Goal: Check status: Check status

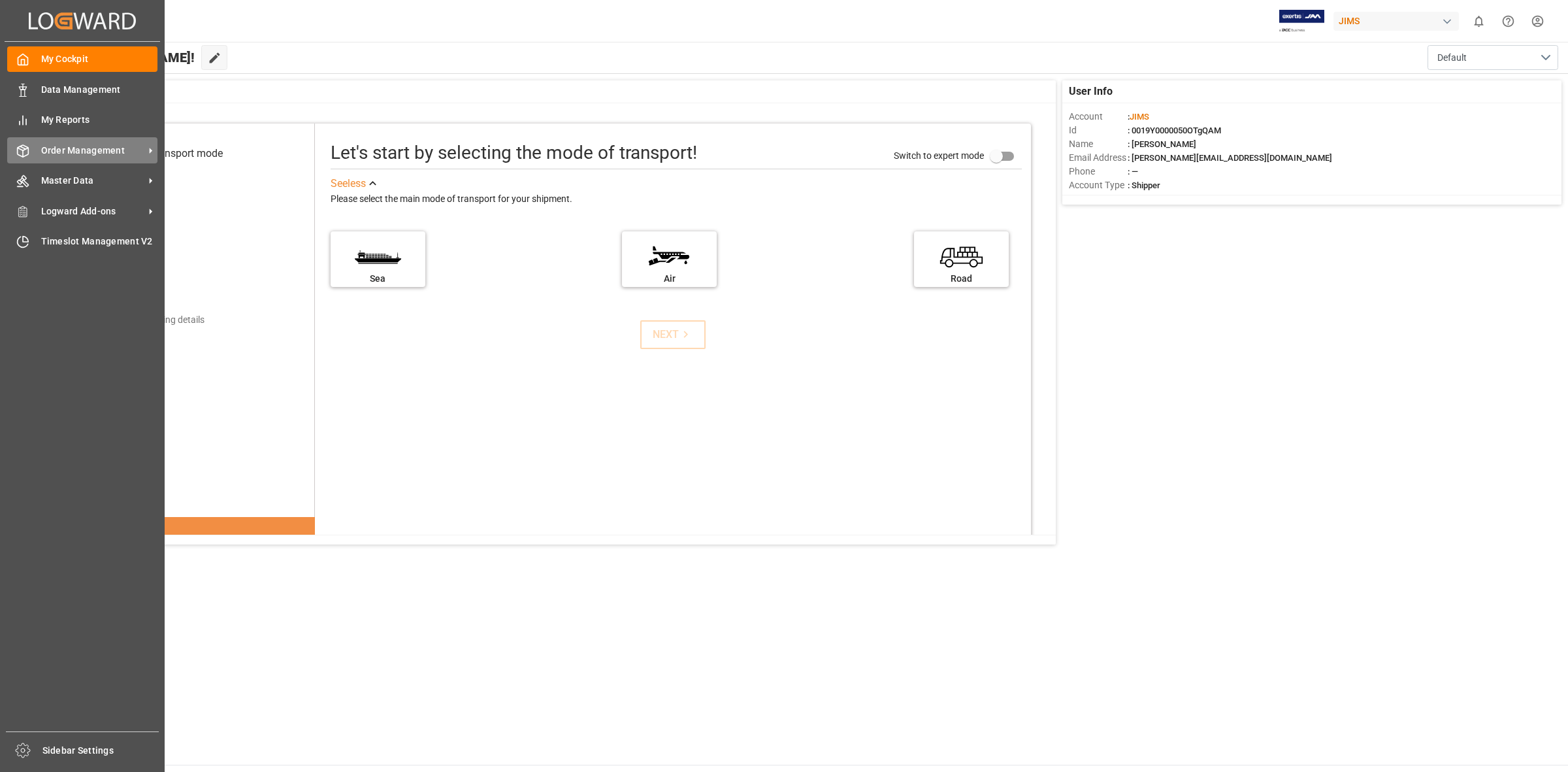
click at [26, 148] on icon at bounding box center [23, 151] width 13 height 13
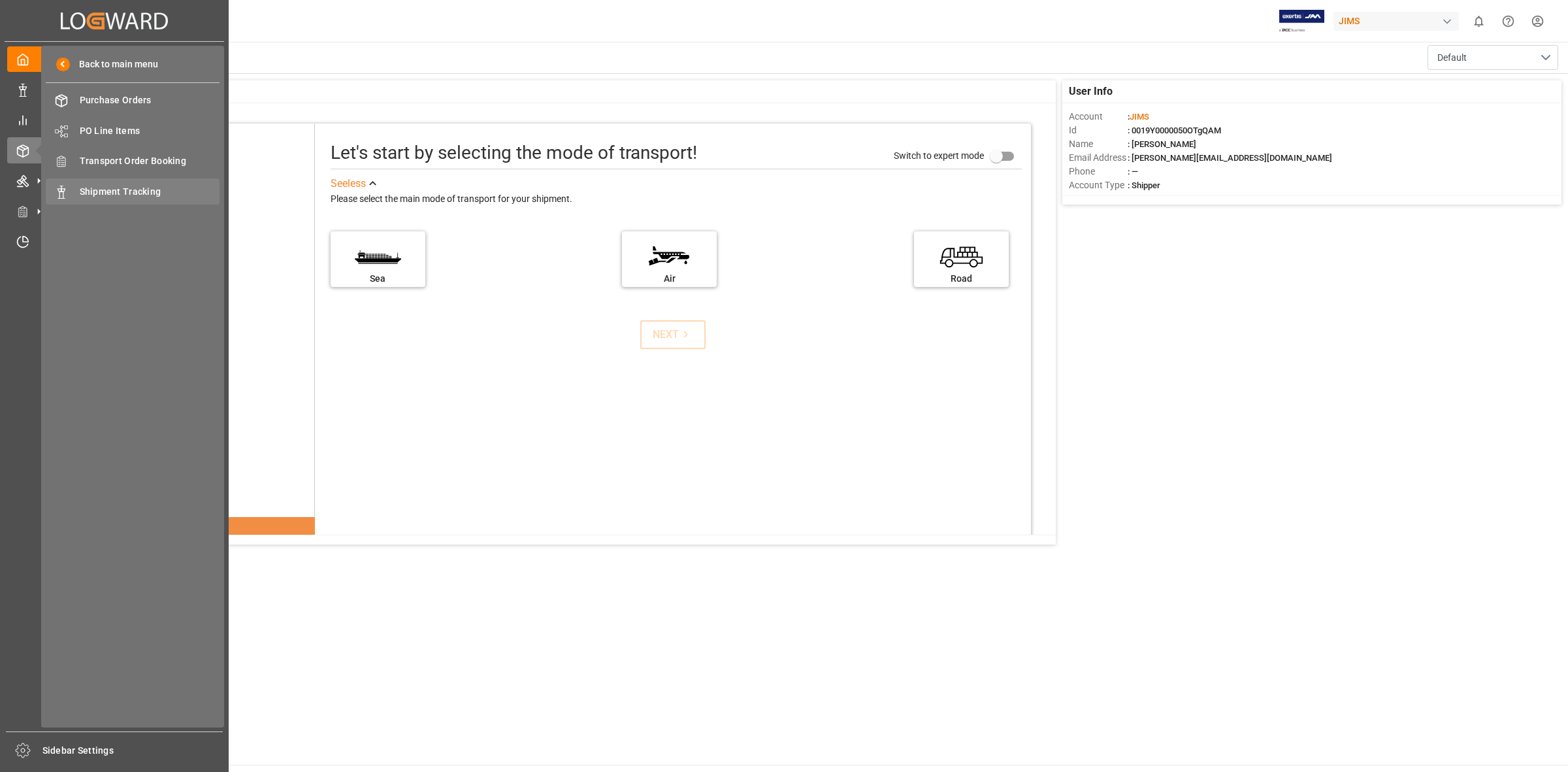
click at [122, 183] on div "Shipment Tracking Shipment Tracking" at bounding box center [132, 191] width 174 height 26
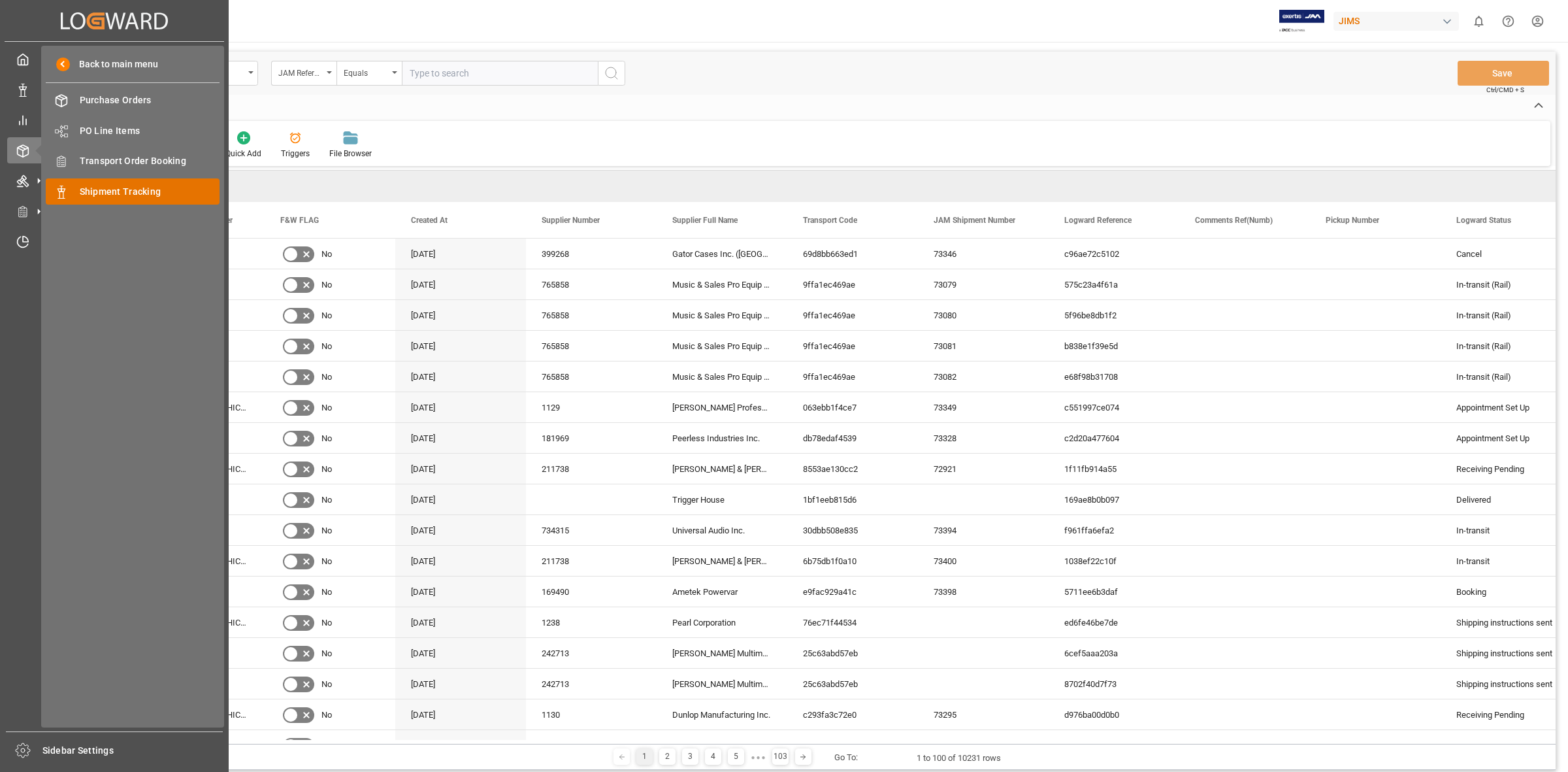
drag, startPoint x: 77, startPoint y: 184, endPoint x: 105, endPoint y: 179, distance: 28.4
click at [77, 184] on div "Shipment Tracking Shipment Tracking" at bounding box center [132, 191] width 174 height 26
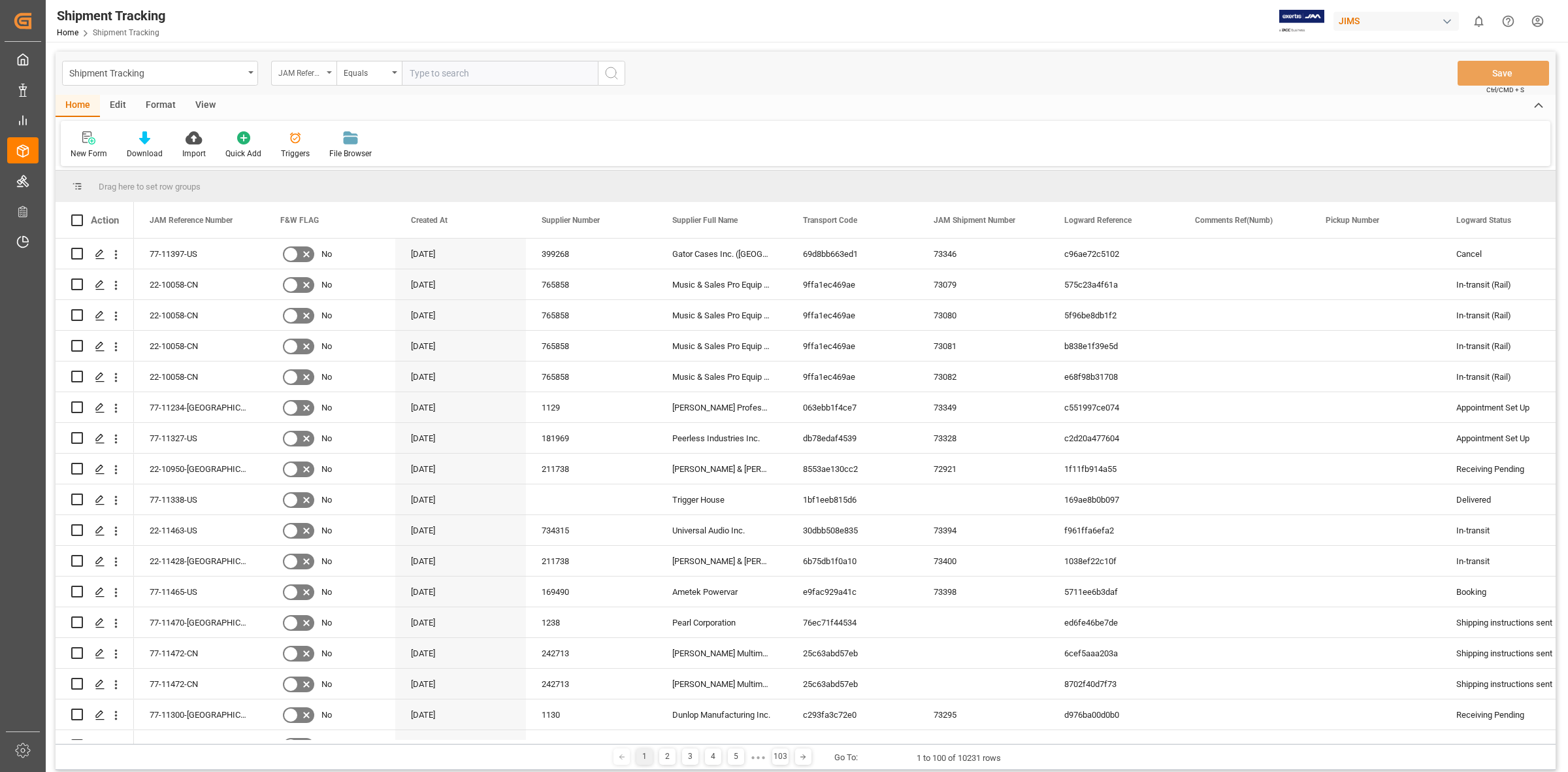
click at [331, 73] on icon "open menu" at bounding box center [329, 72] width 6 height 3
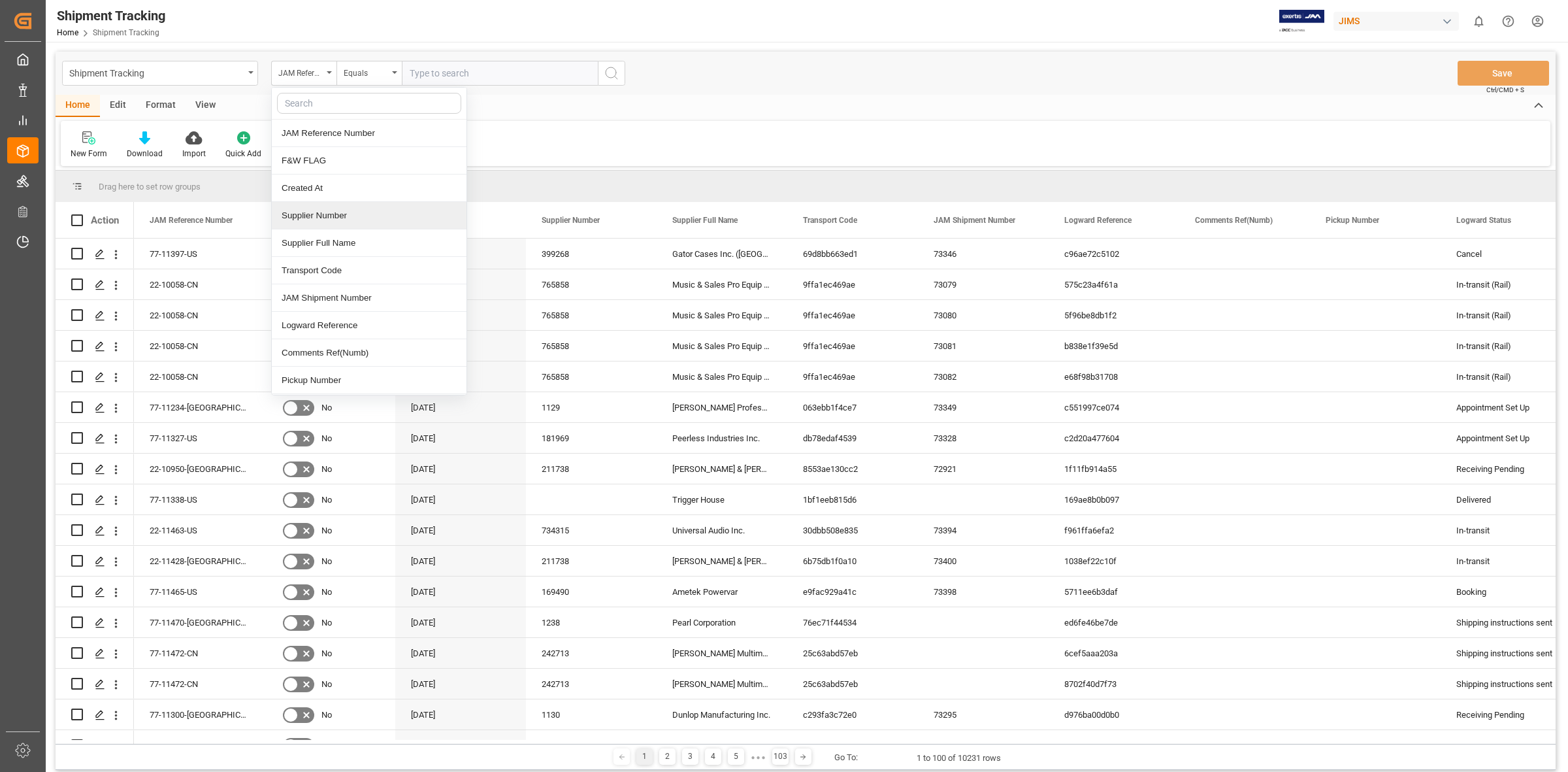
click at [338, 211] on div "Supplier Number" at bounding box center [369, 216] width 195 height 28
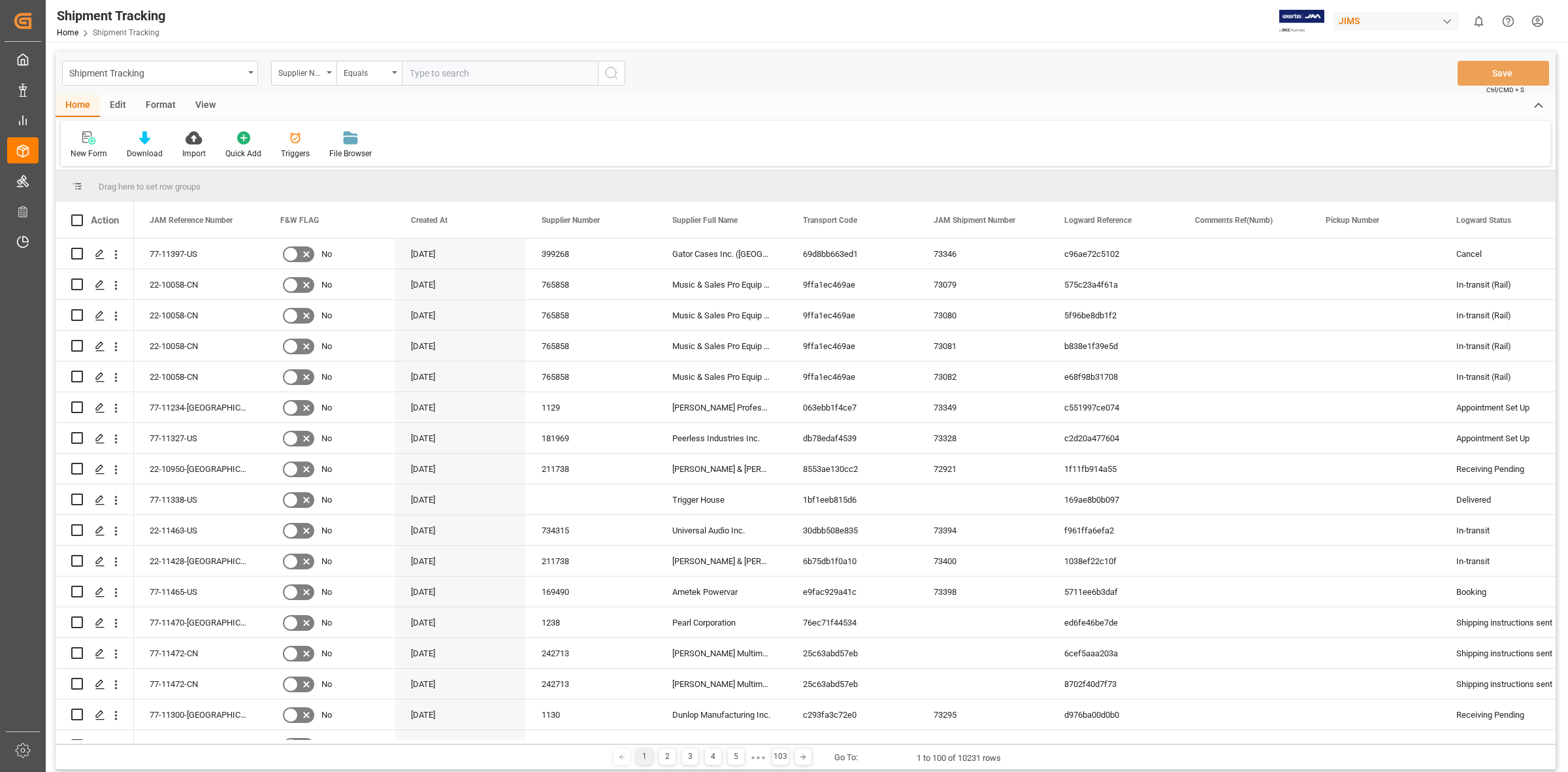
click at [449, 70] on input "text" at bounding box center [500, 73] width 196 height 25
type input "724674"
click at [613, 74] on icon "search button" at bounding box center [611, 73] width 16 height 16
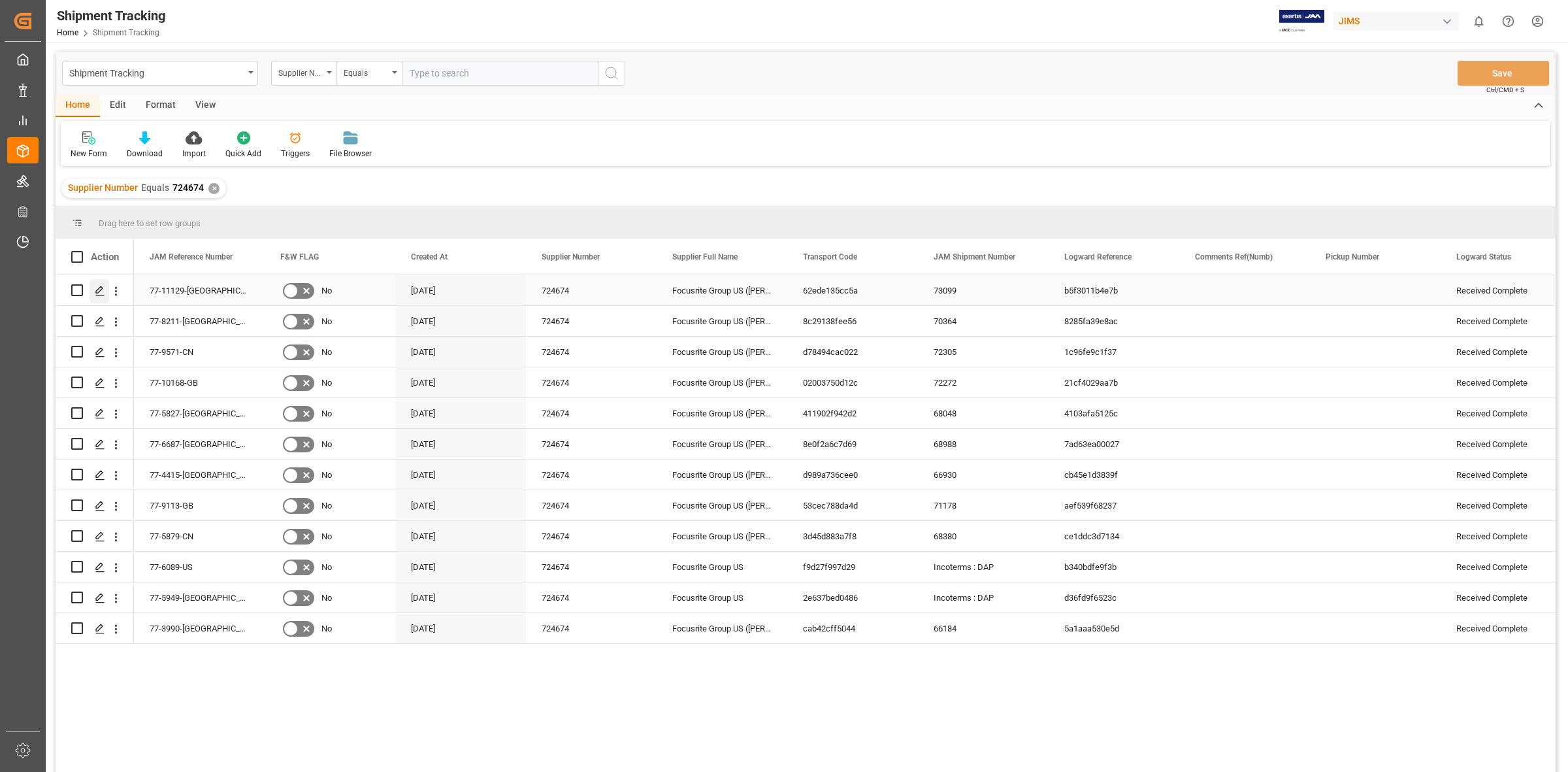
click at [96, 290] on icon "Press SPACE to select this row." at bounding box center [99, 290] width 10 height 10
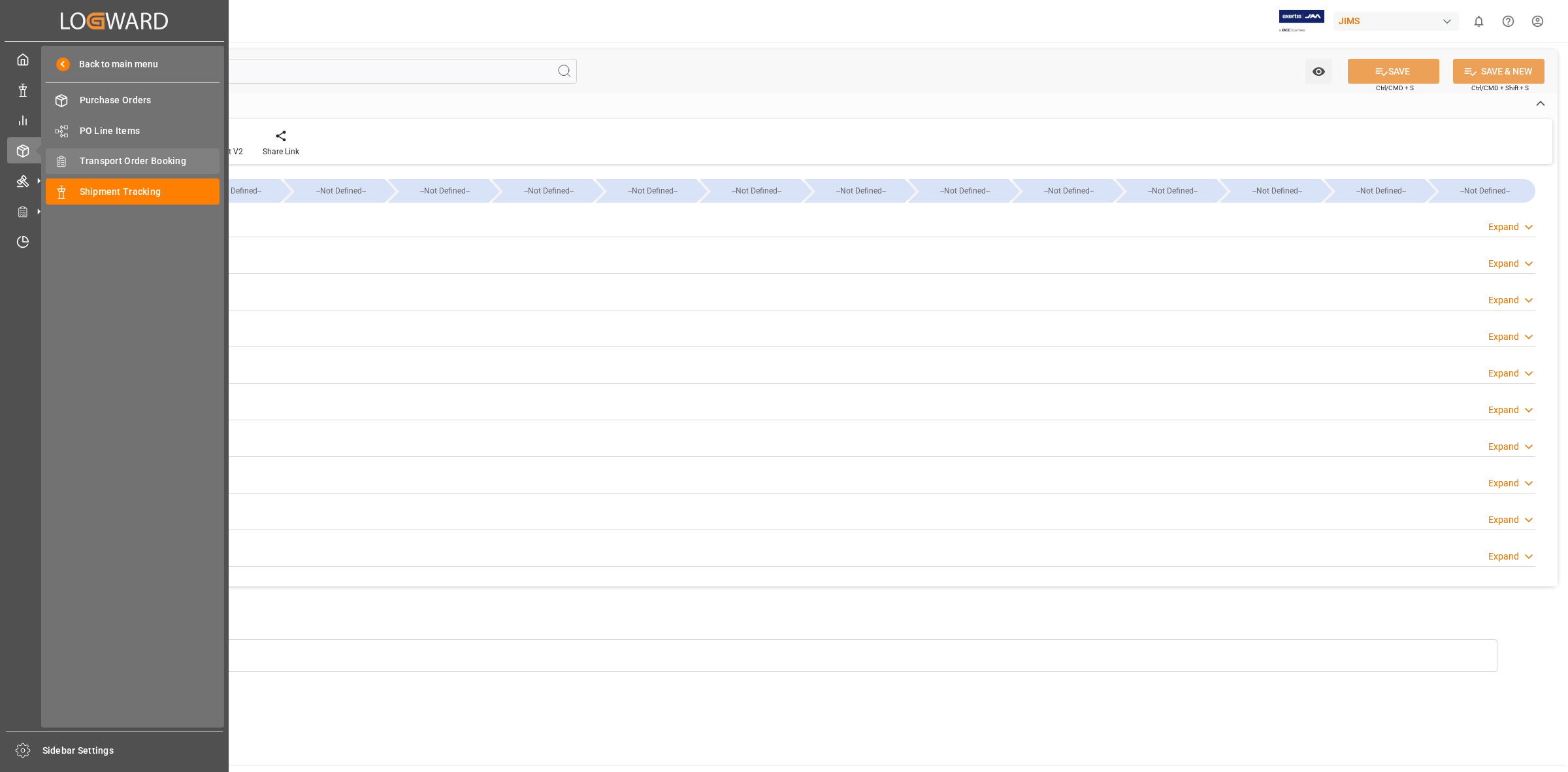
click at [89, 156] on span "Transport Order Booking" at bounding box center [150, 161] width 141 height 14
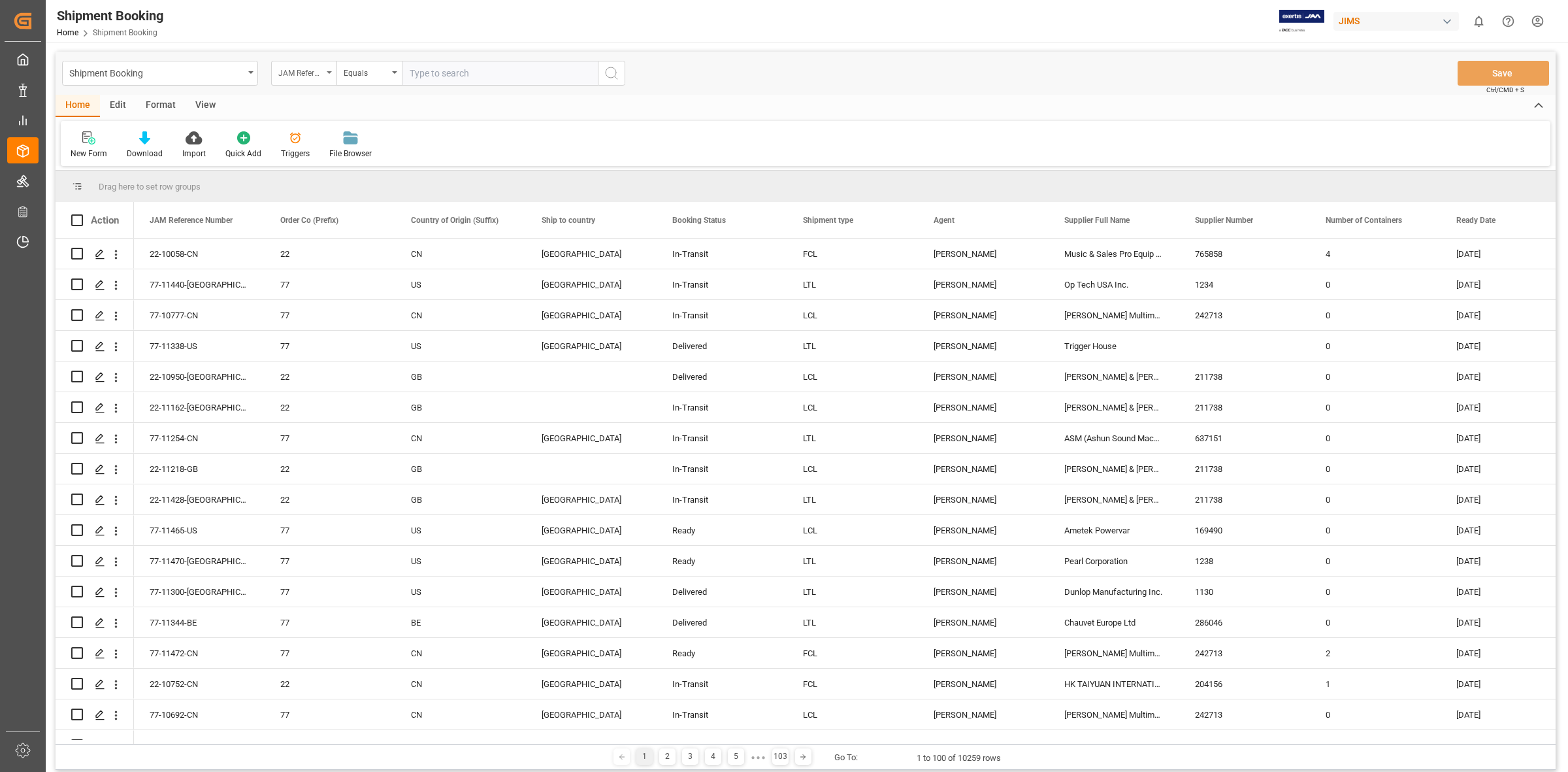
drag, startPoint x: 327, startPoint y: 70, endPoint x: 329, endPoint y: 81, distance: 11.2
click at [328, 71] on icon "open menu" at bounding box center [329, 72] width 6 height 3
click at [336, 349] on div "Supplier Number" at bounding box center [369, 353] width 195 height 28
click at [429, 72] on input "text" at bounding box center [500, 73] width 196 height 25
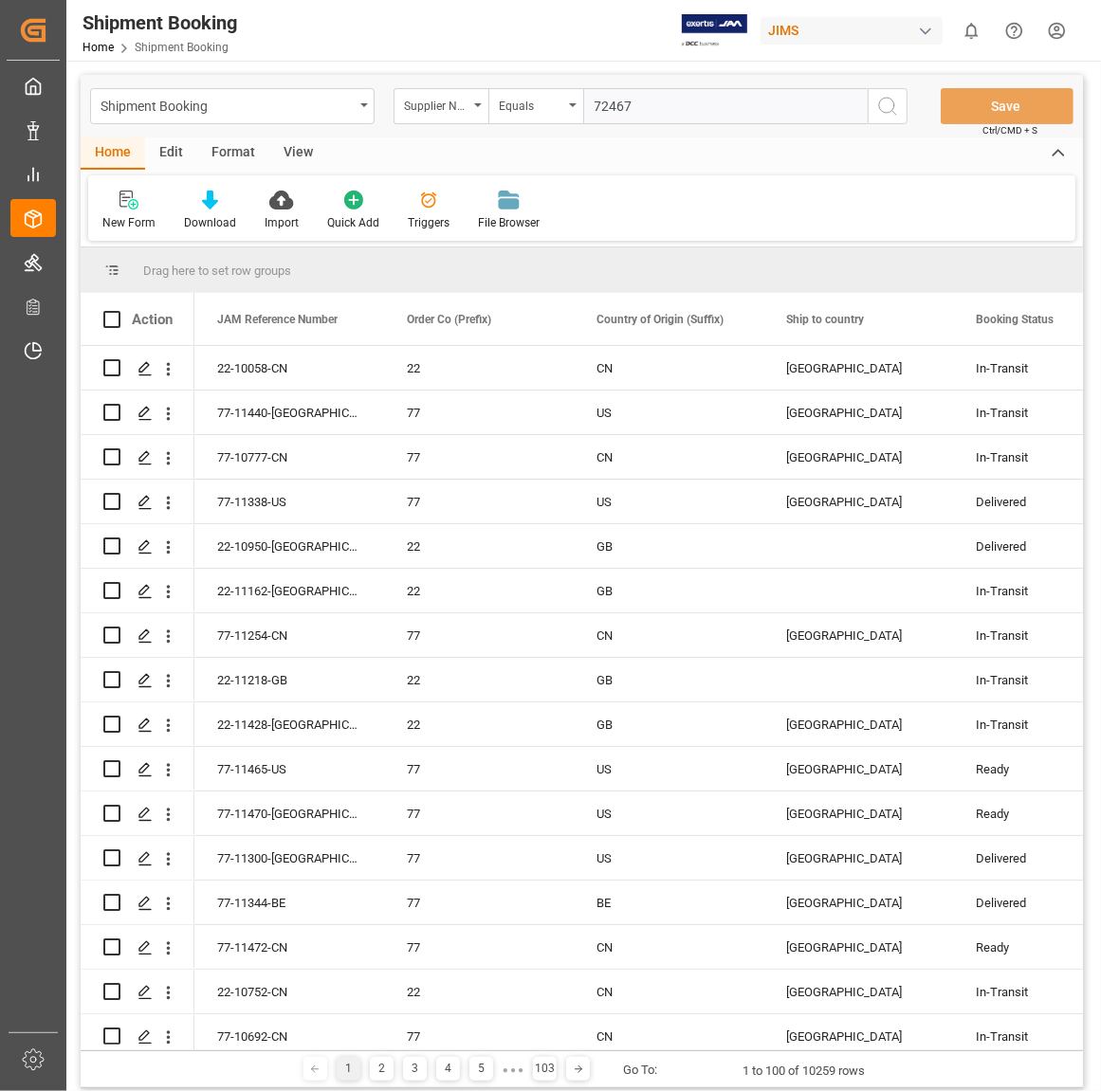
type input "724674"
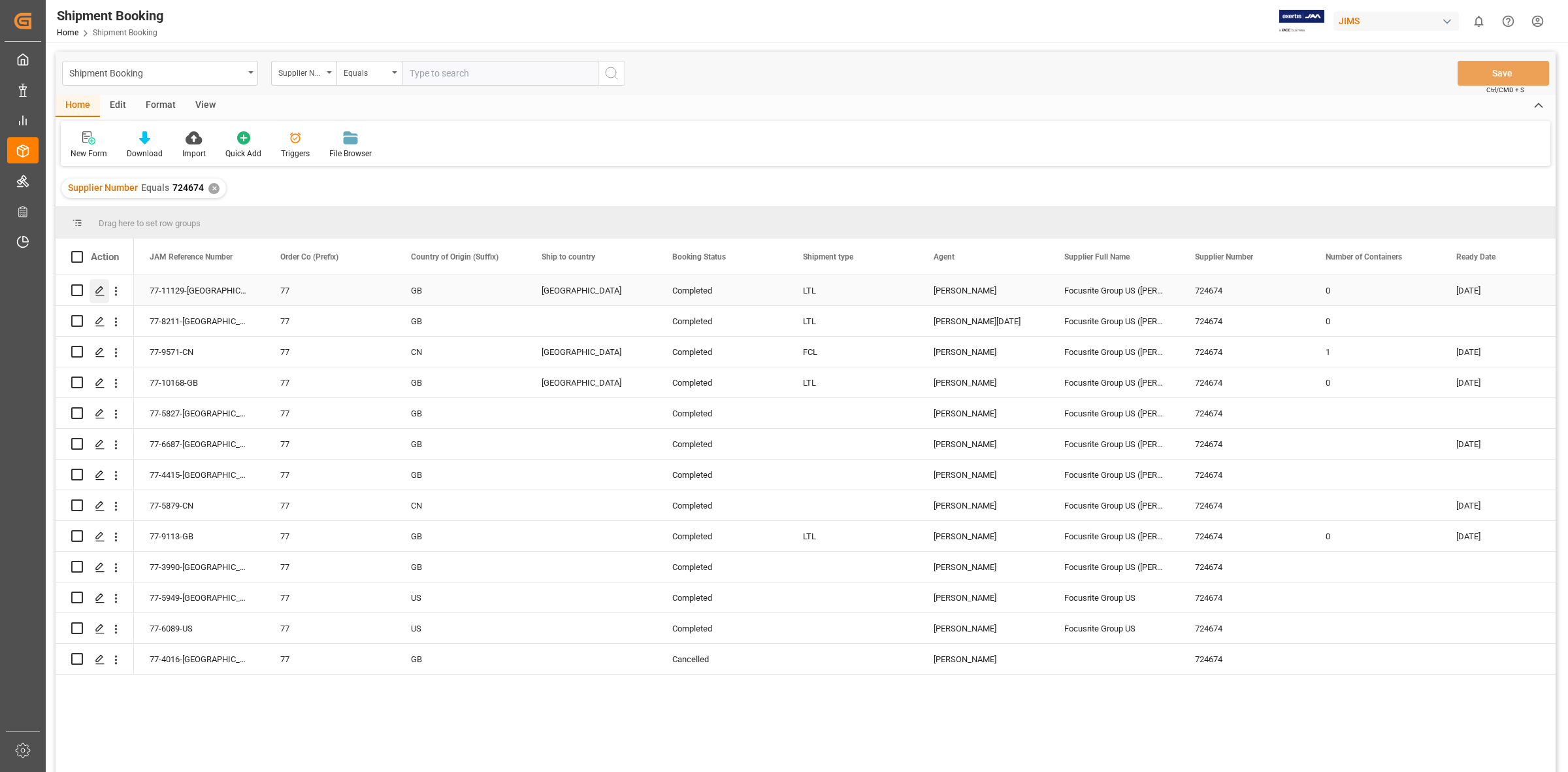
click at [99, 291] on icon "Press SPACE to select this row." at bounding box center [99, 290] width 10 height 10
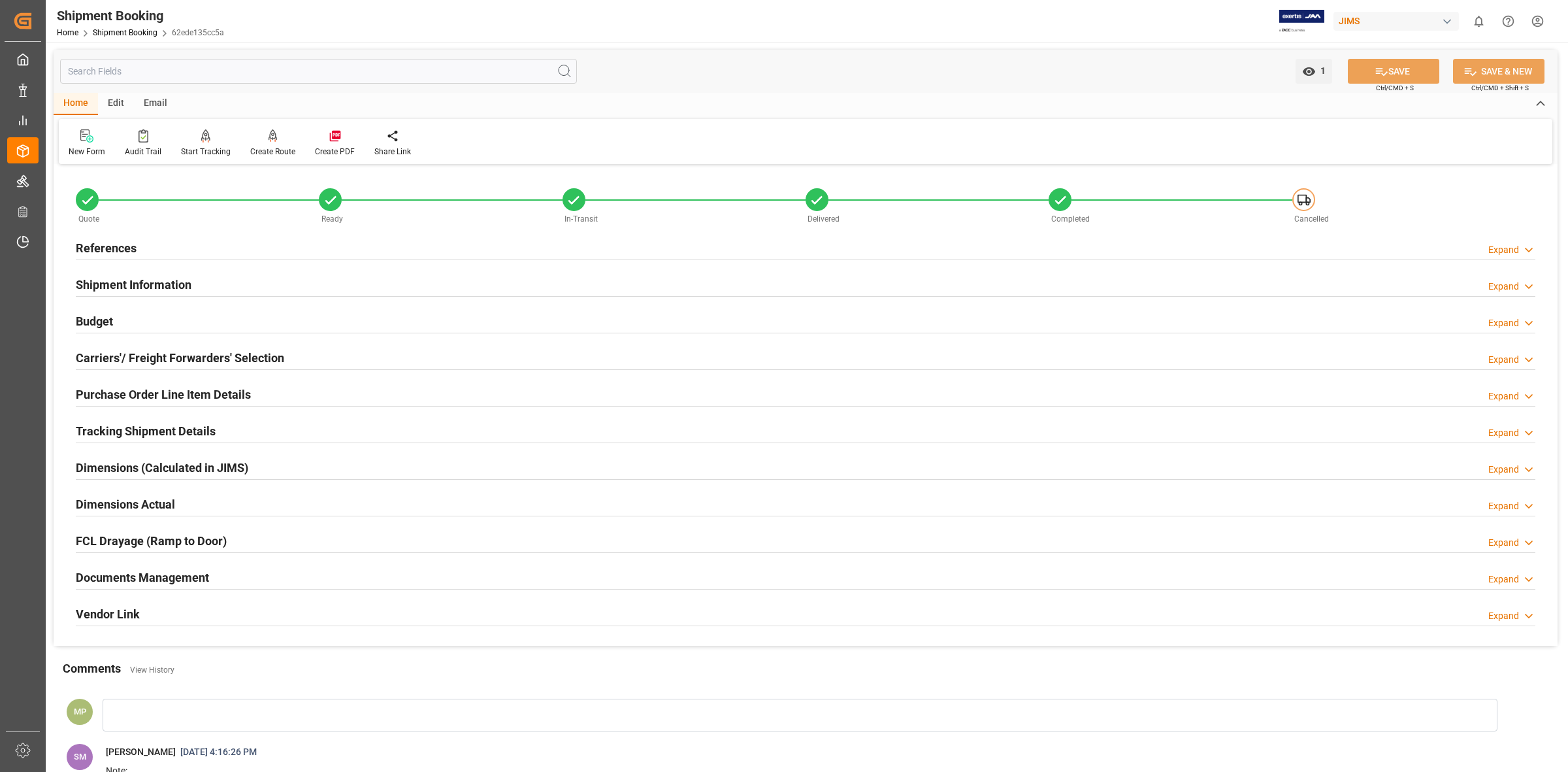
click at [132, 570] on h2 "Documents Management" at bounding box center [142, 578] width 133 height 18
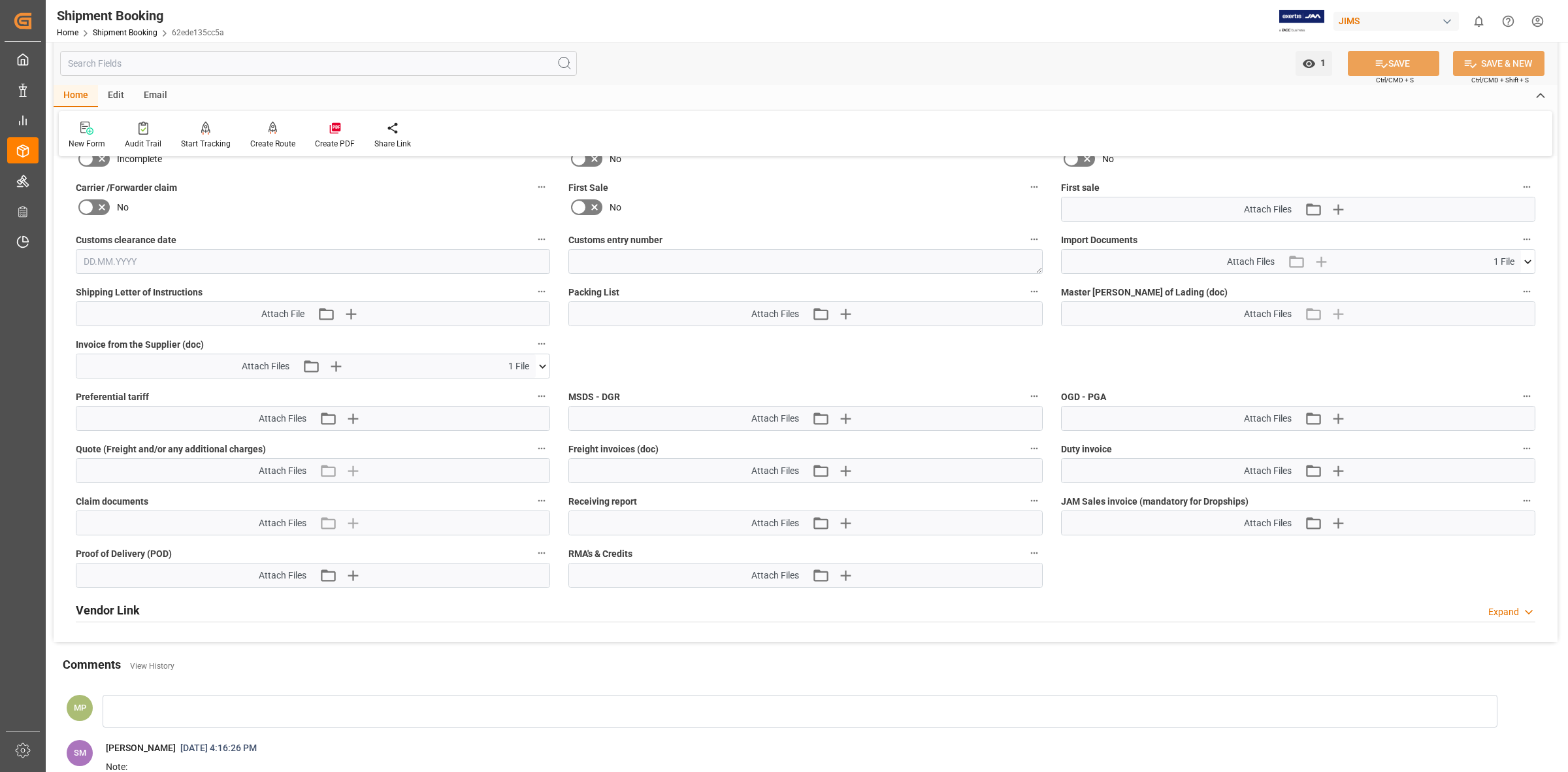
scroll to position [490, 0]
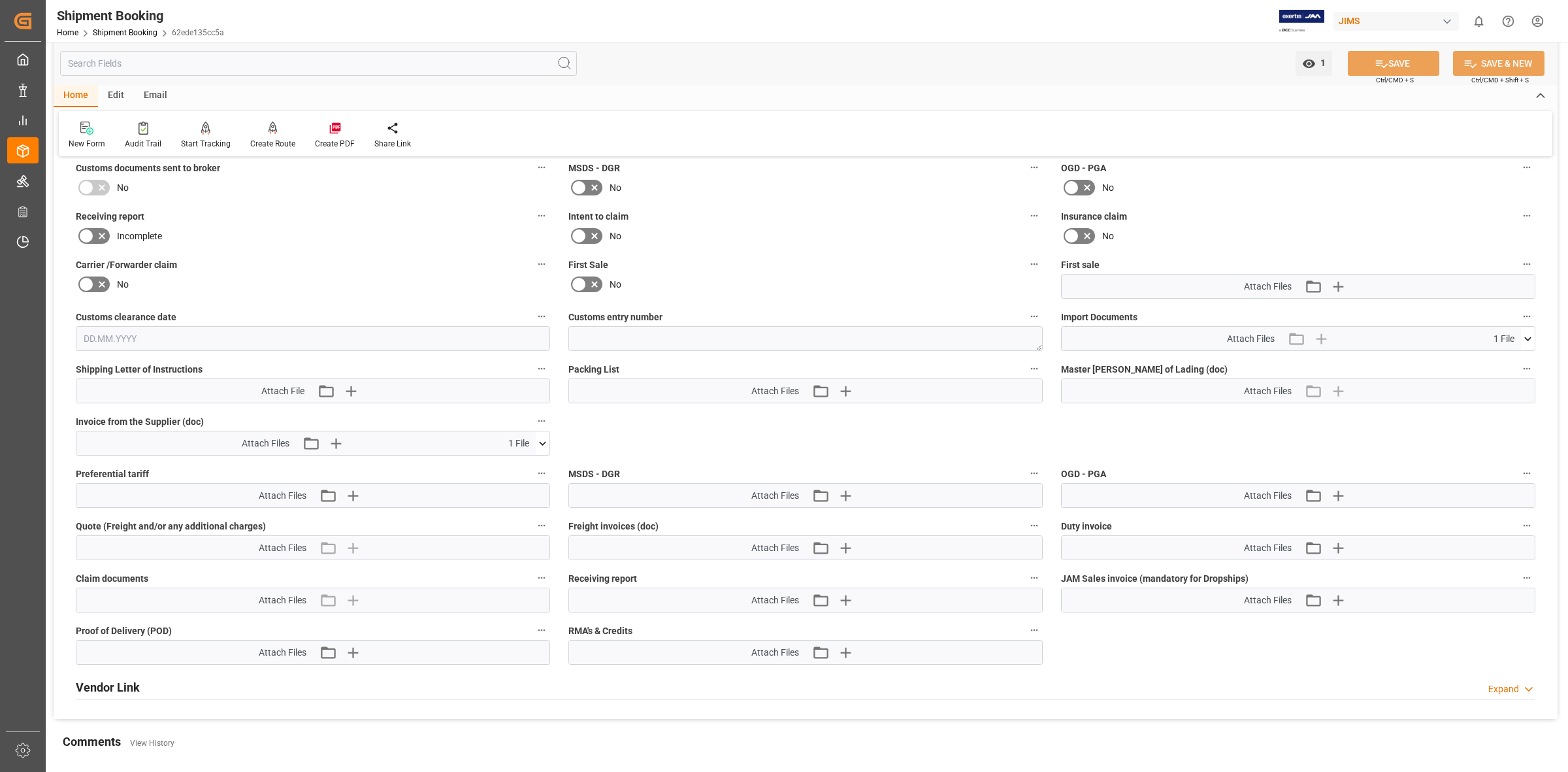
click at [544, 441] on icon at bounding box center [542, 443] width 7 height 4
click at [535, 465] on icon at bounding box center [536, 467] width 12 height 8
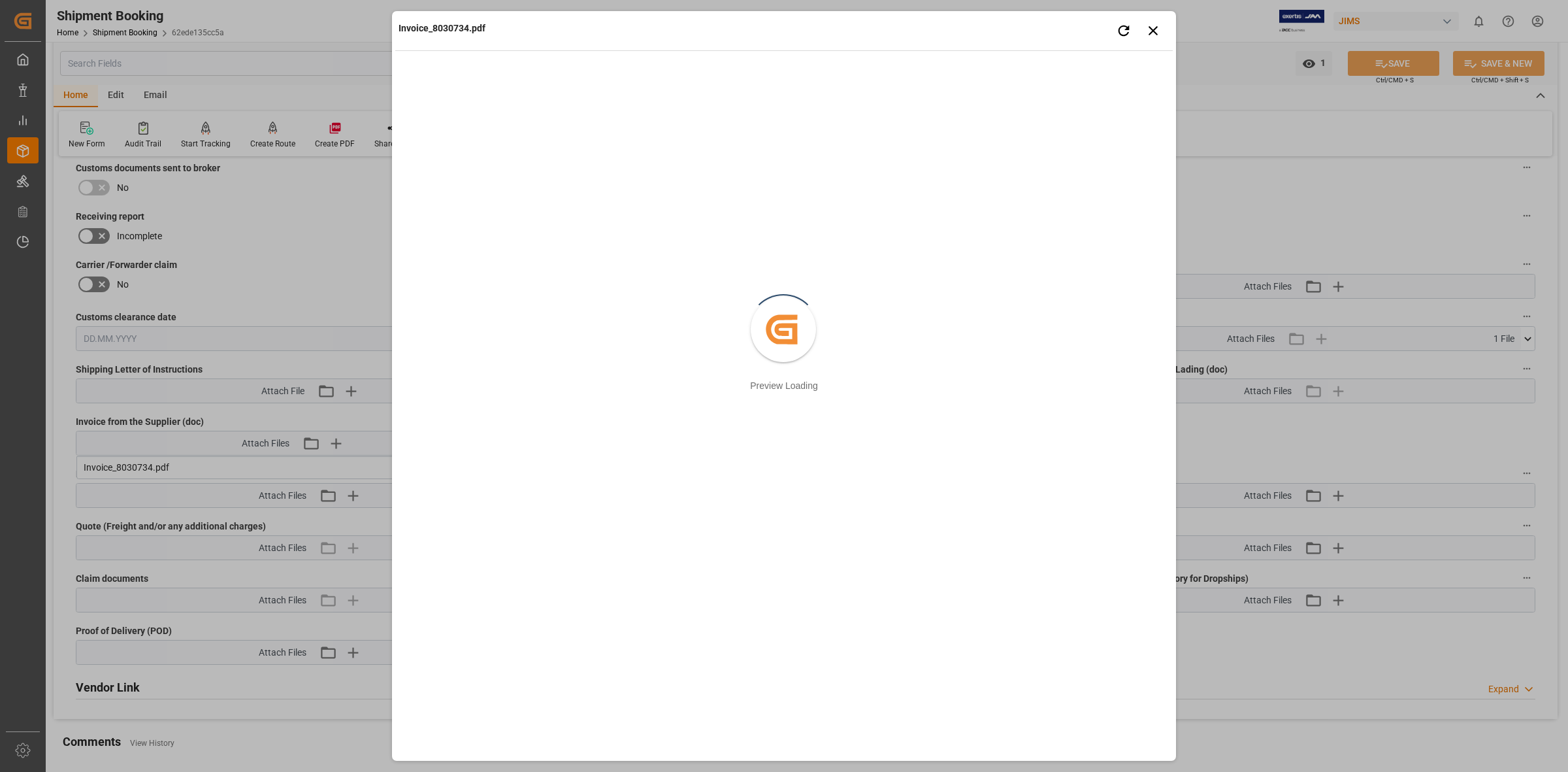
click at [1142, 40] on div "Retry Close preview" at bounding box center [1137, 31] width 59 height 26
click at [1155, 24] on icon "button" at bounding box center [1154, 30] width 17 height 17
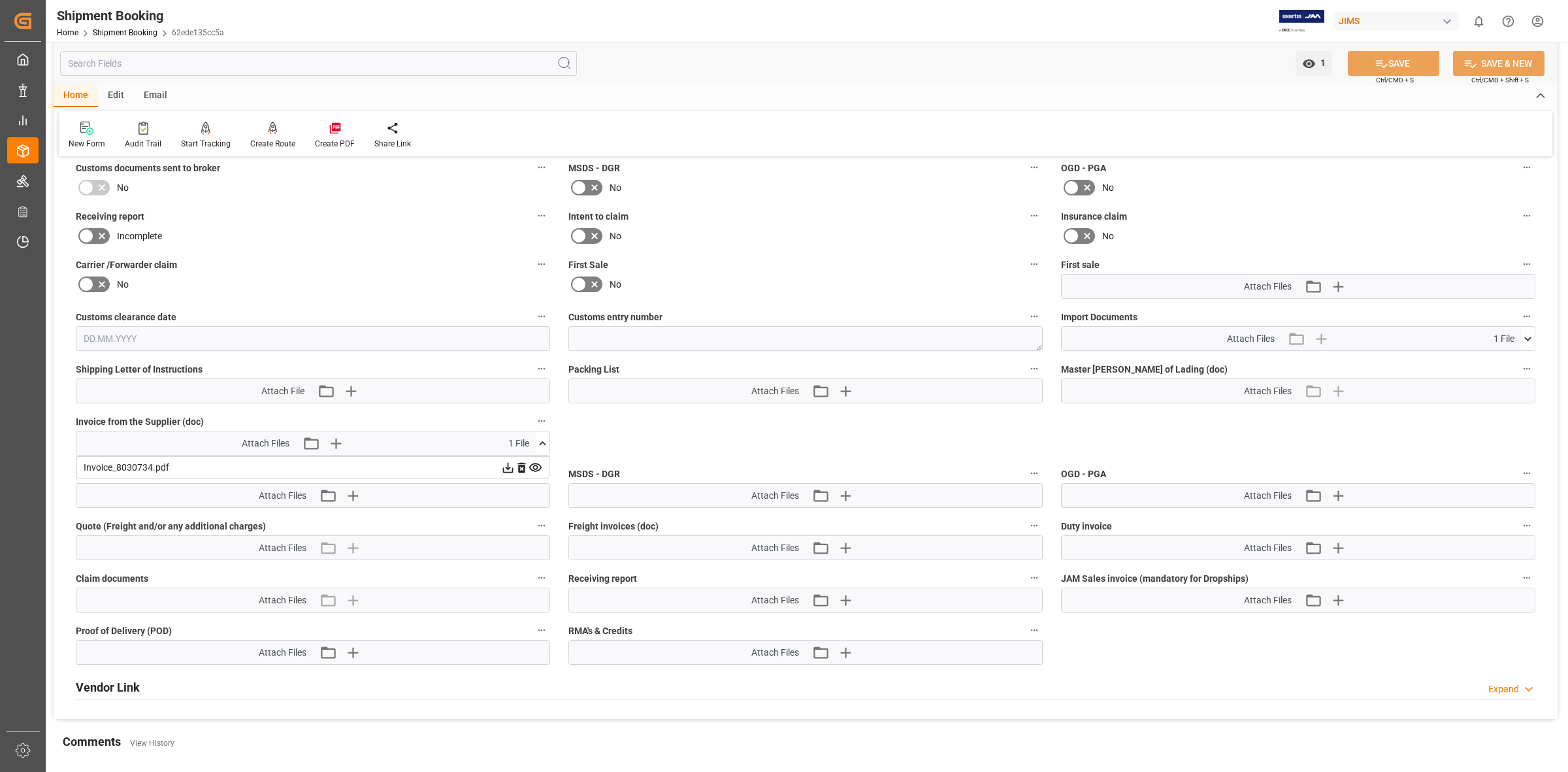
click at [1005, 501] on div "Attach Files Attach existing file Upload new file" at bounding box center [806, 496] width 473 height 23
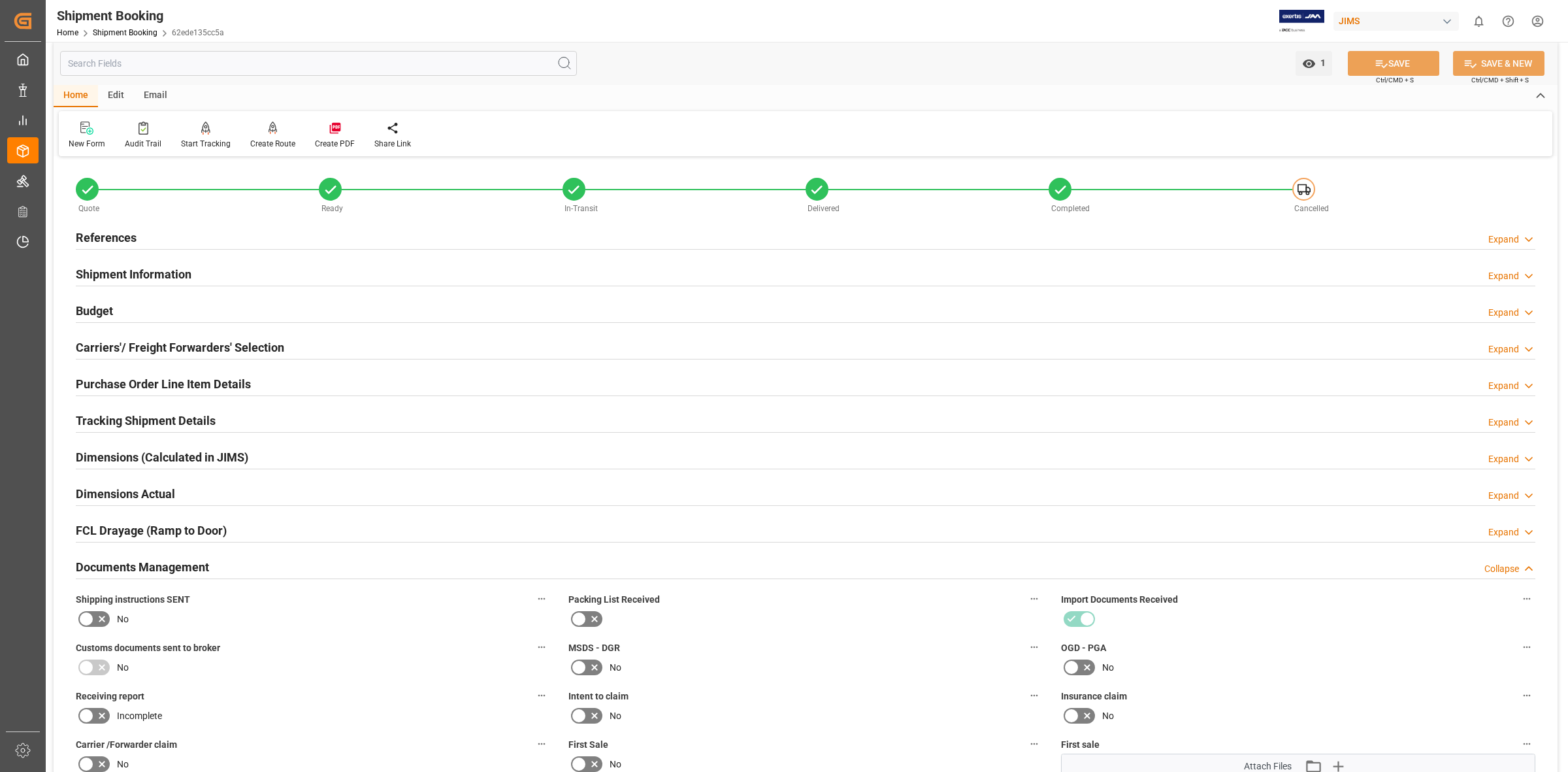
scroll to position [0, 0]
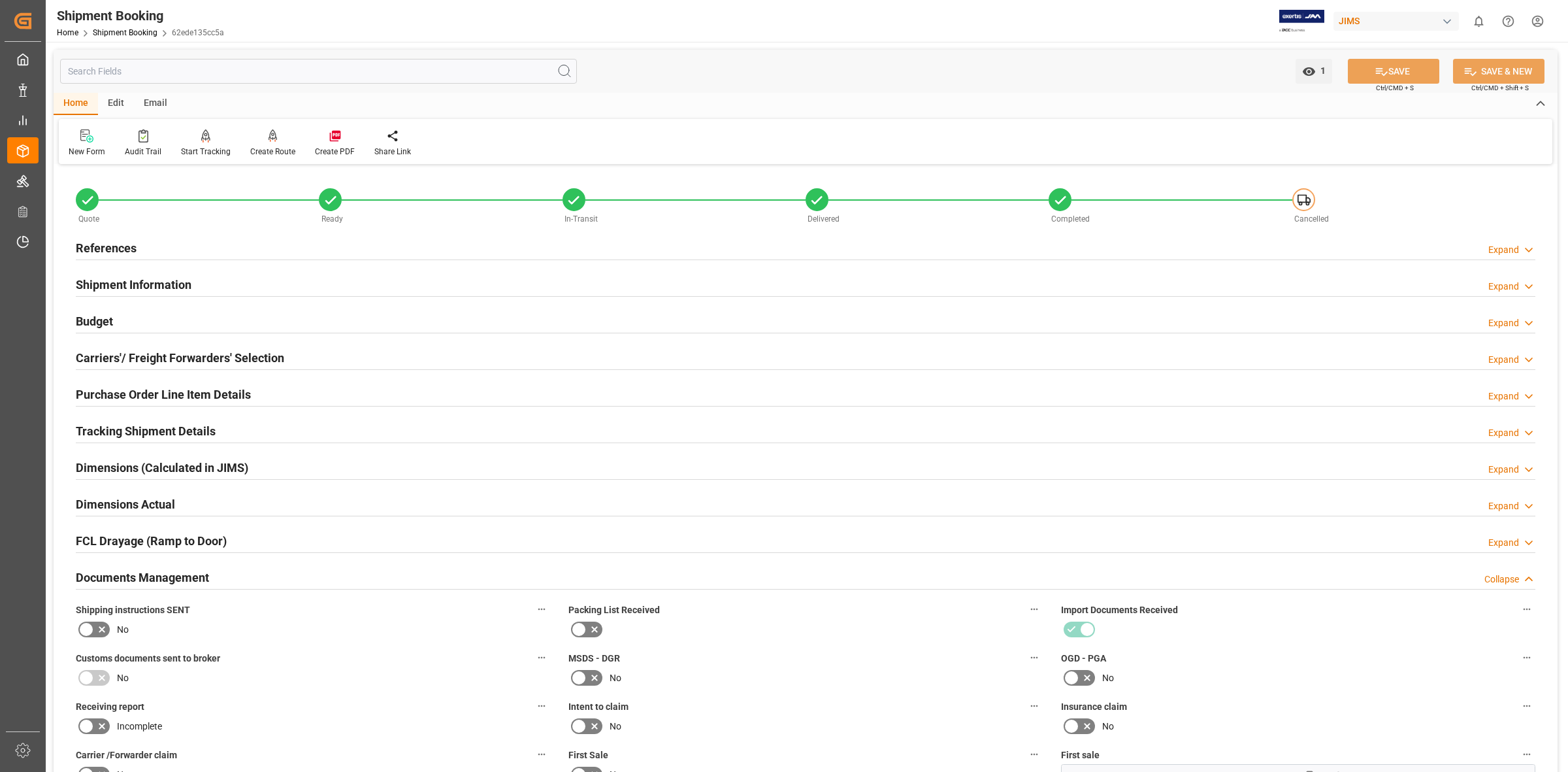
click at [780, 105] on div "Home Edit Email" at bounding box center [806, 104] width 1505 height 22
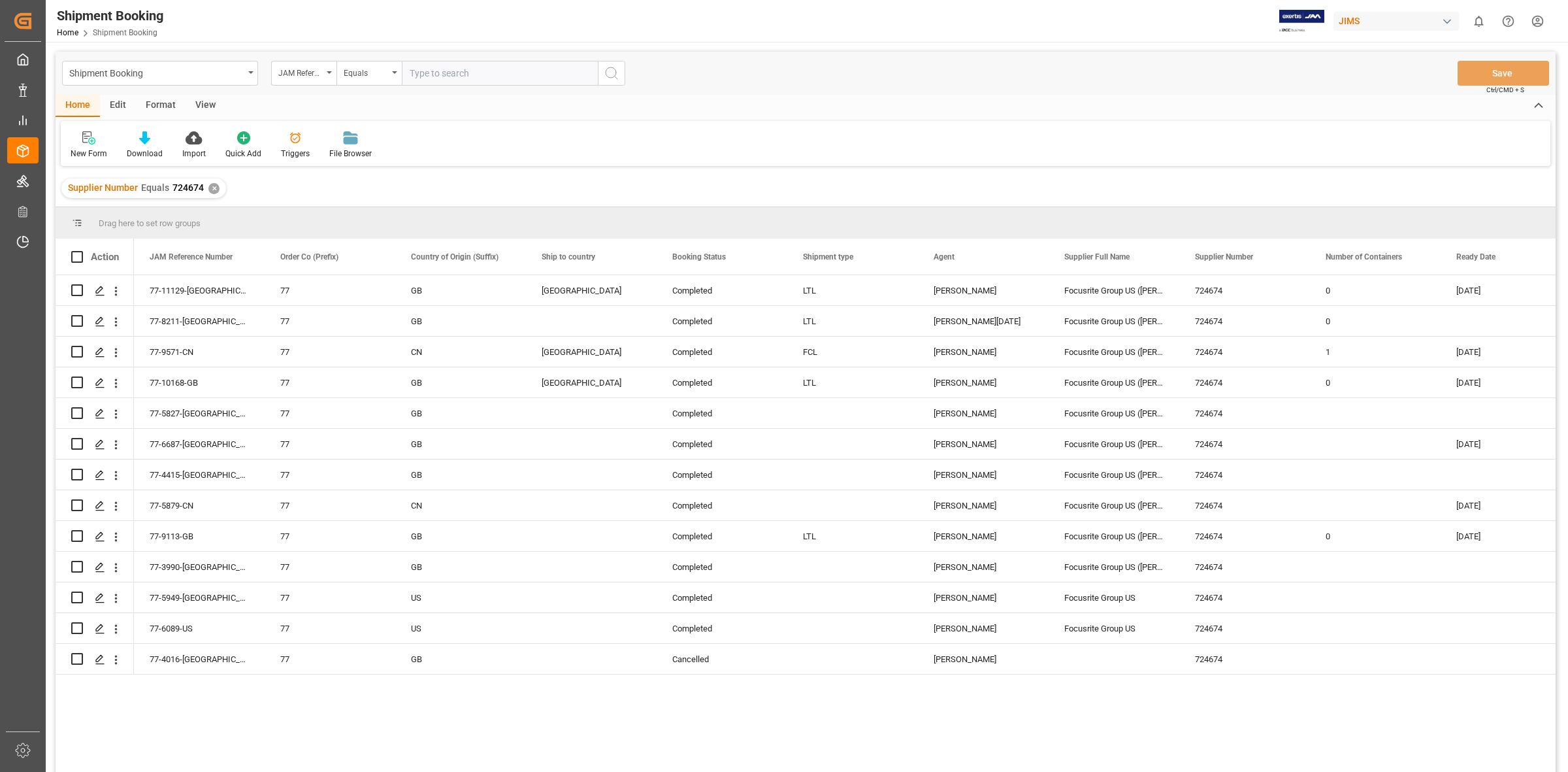
click at [210, 188] on div "✕" at bounding box center [214, 188] width 11 height 11
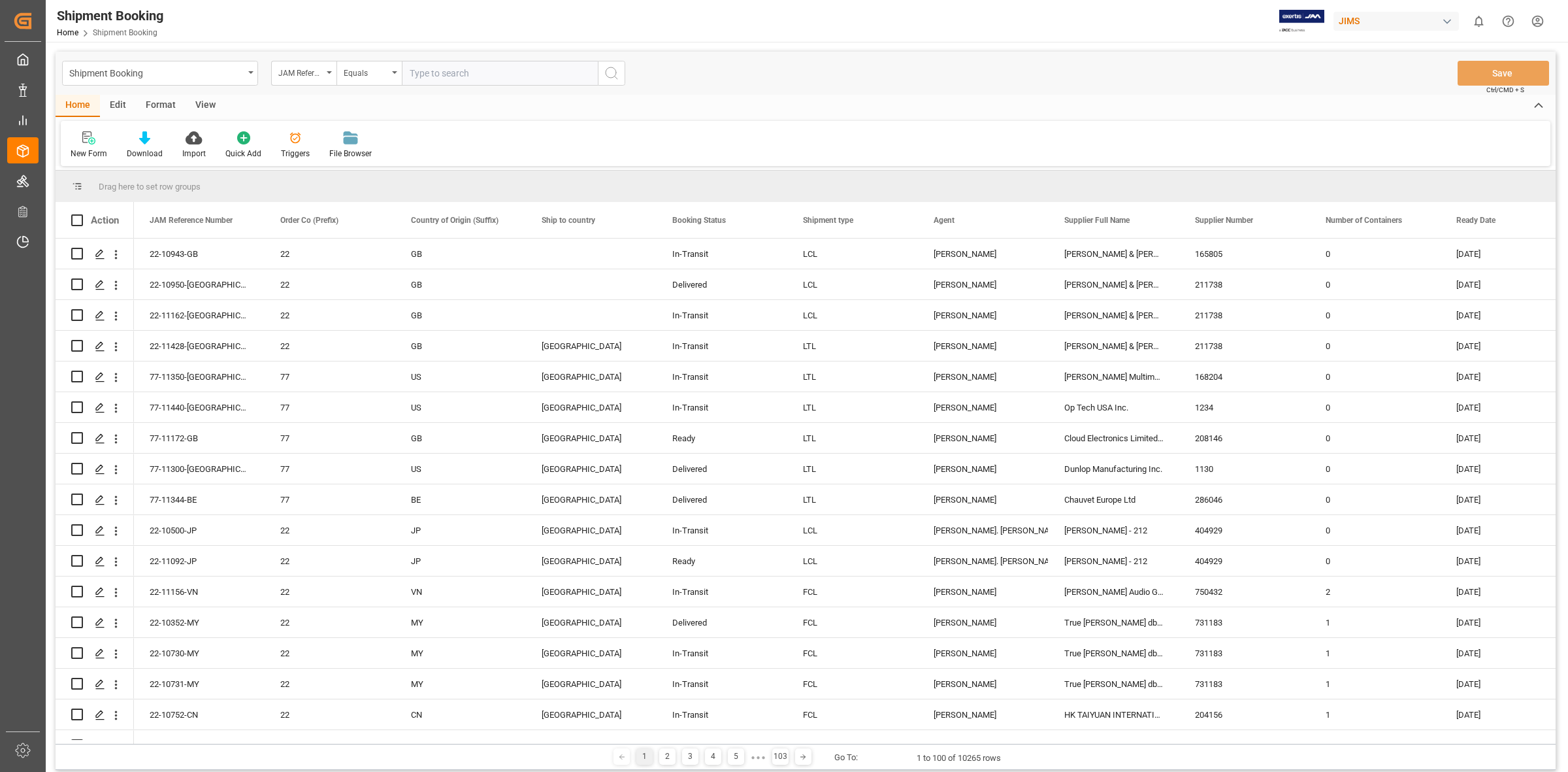
click at [445, 76] on input "text" at bounding box center [500, 73] width 196 height 25
click at [412, 69] on input "text" at bounding box center [500, 73] width 196 height 25
paste input "77-11035-US"
type input "77-11035-US"
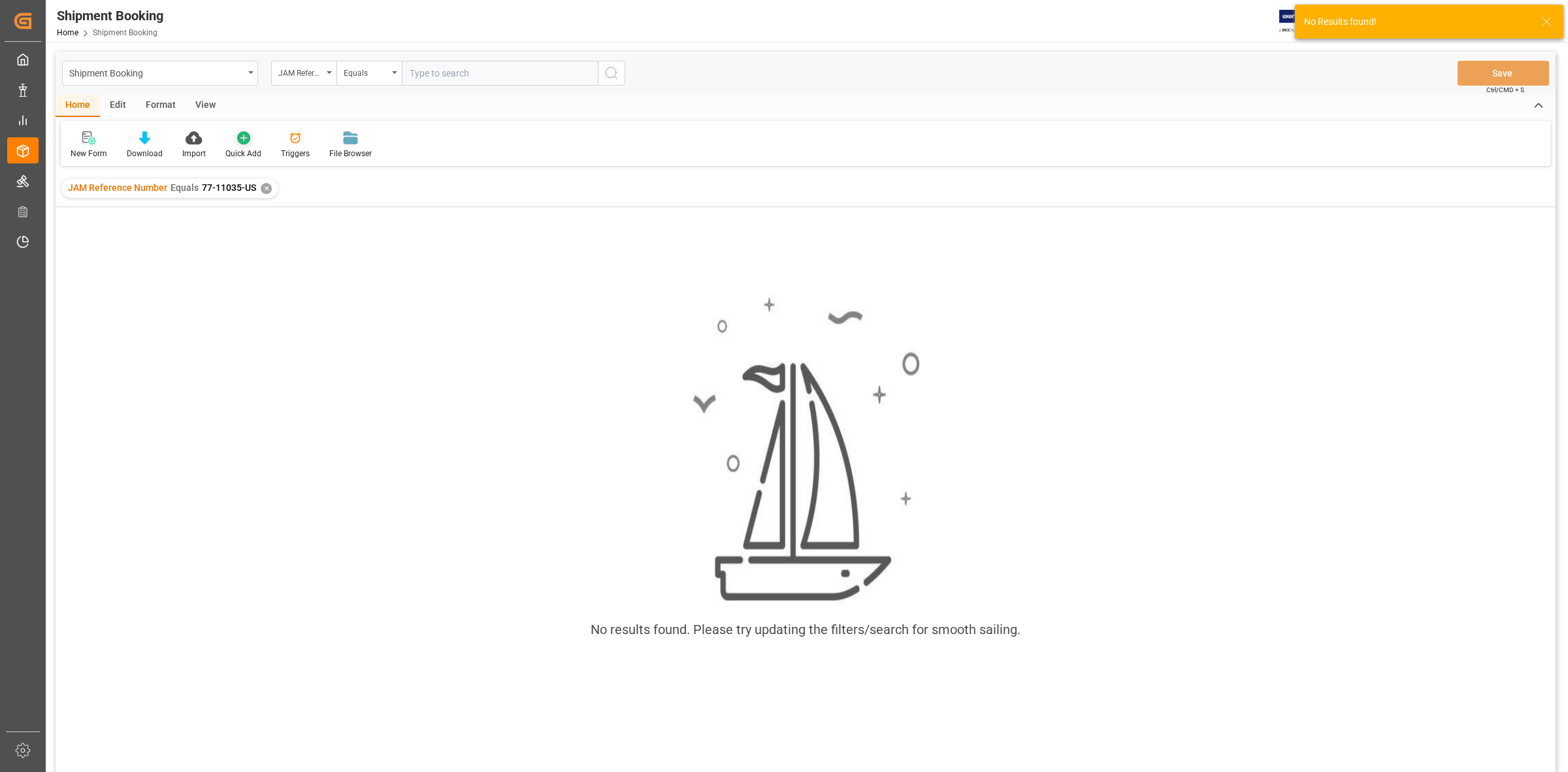
drag, startPoint x: 301, startPoint y: 288, endPoint x: 249, endPoint y: 158, distance: 140.0
click at [301, 283] on div "No results found. Please try updating the filters/search for smooth sailing." at bounding box center [806, 507] width 1500 height 599
click at [406, 72] on input "text" at bounding box center [500, 73] width 196 height 25
type input "77-11035-US"
click at [478, 193] on div "JAM Reference Number Equals 77-11035-US ✕" at bounding box center [393, 188] width 217 height 19
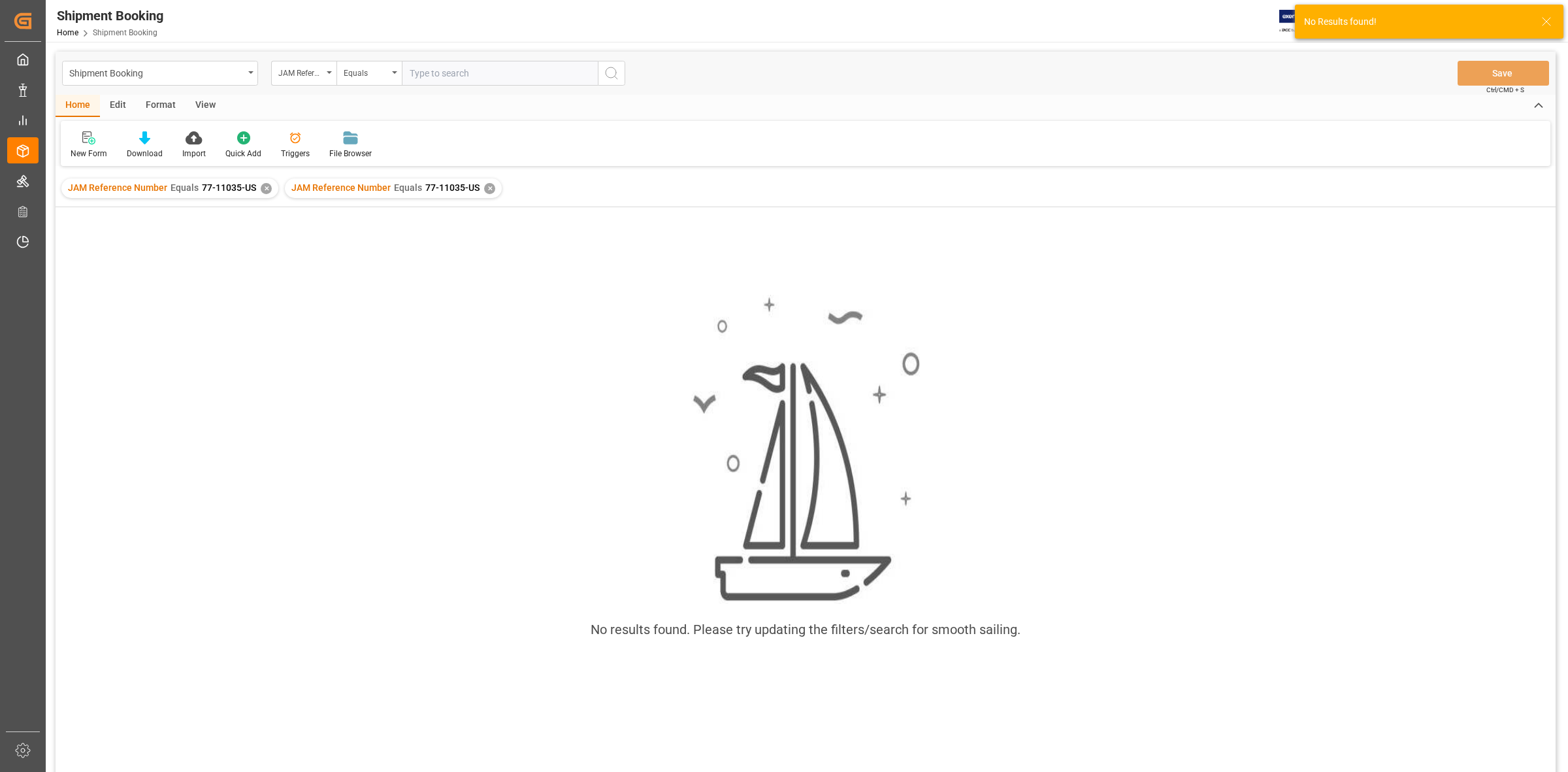
click at [487, 186] on div "✕" at bounding box center [490, 188] width 11 height 11
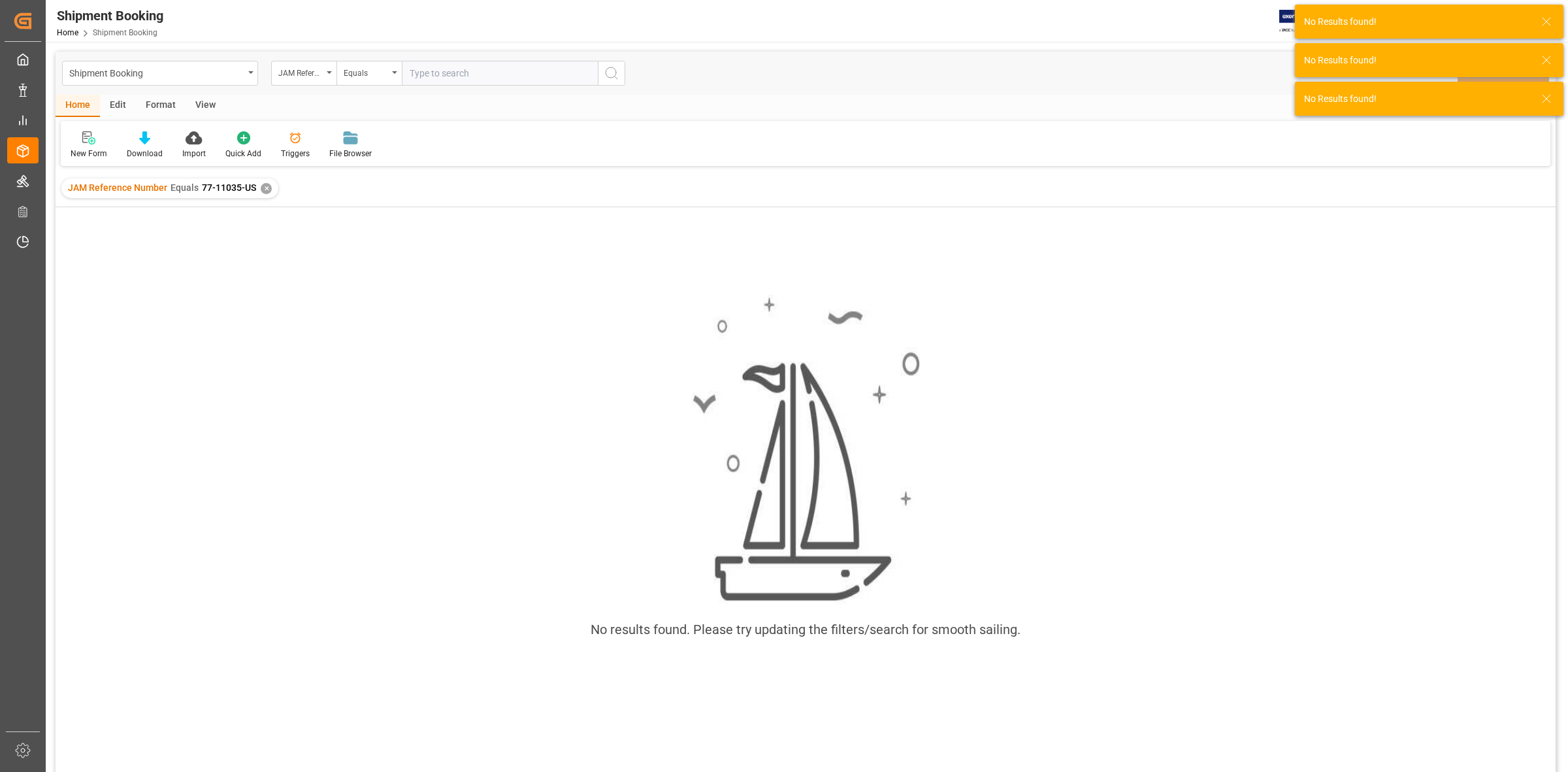
click at [261, 183] on div "✕" at bounding box center [266, 188] width 11 height 11
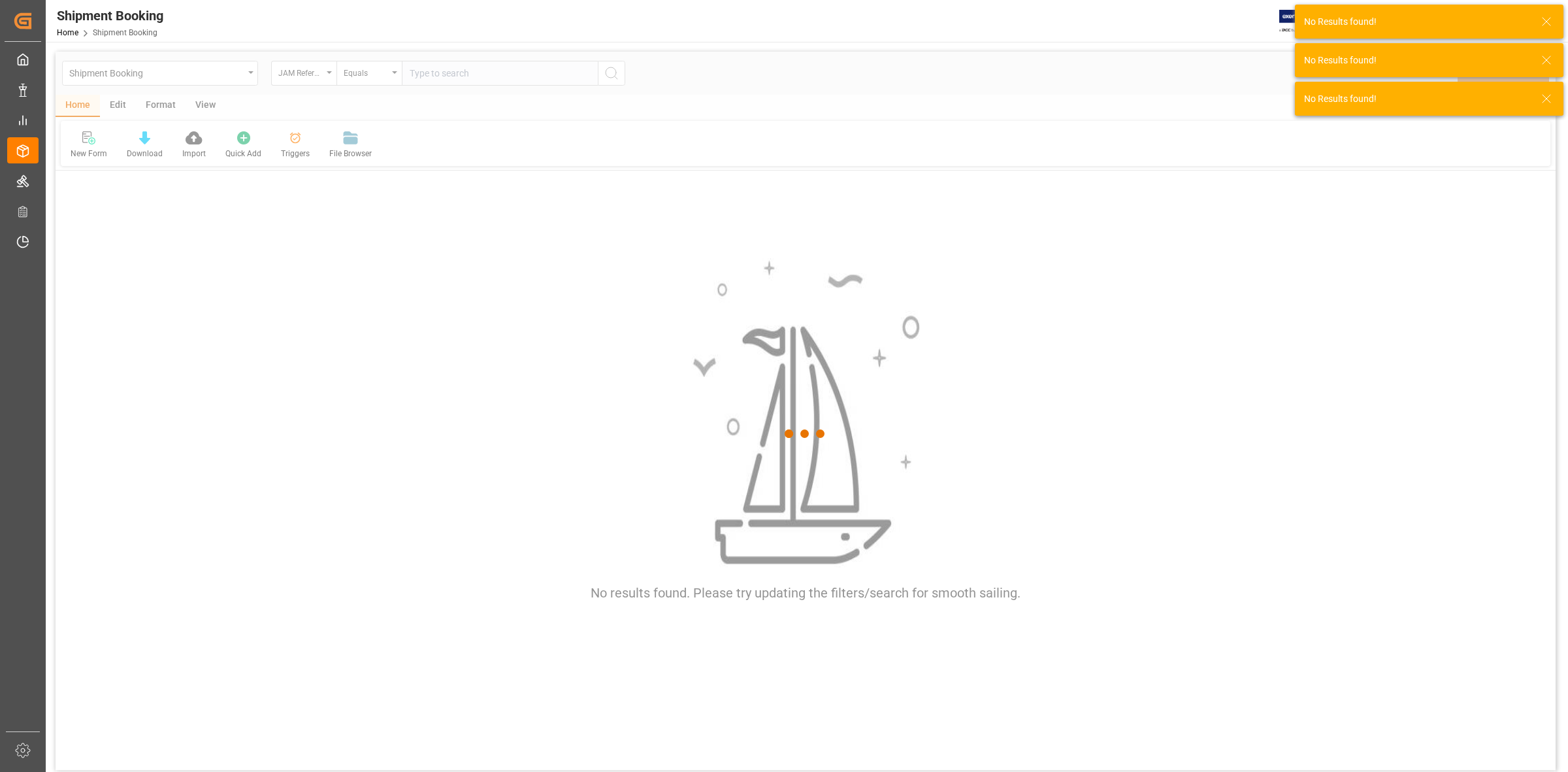
drag, startPoint x: 440, startPoint y: 308, endPoint x: 420, endPoint y: 188, distance: 121.7
click at [442, 305] on div at bounding box center [806, 434] width 1500 height 764
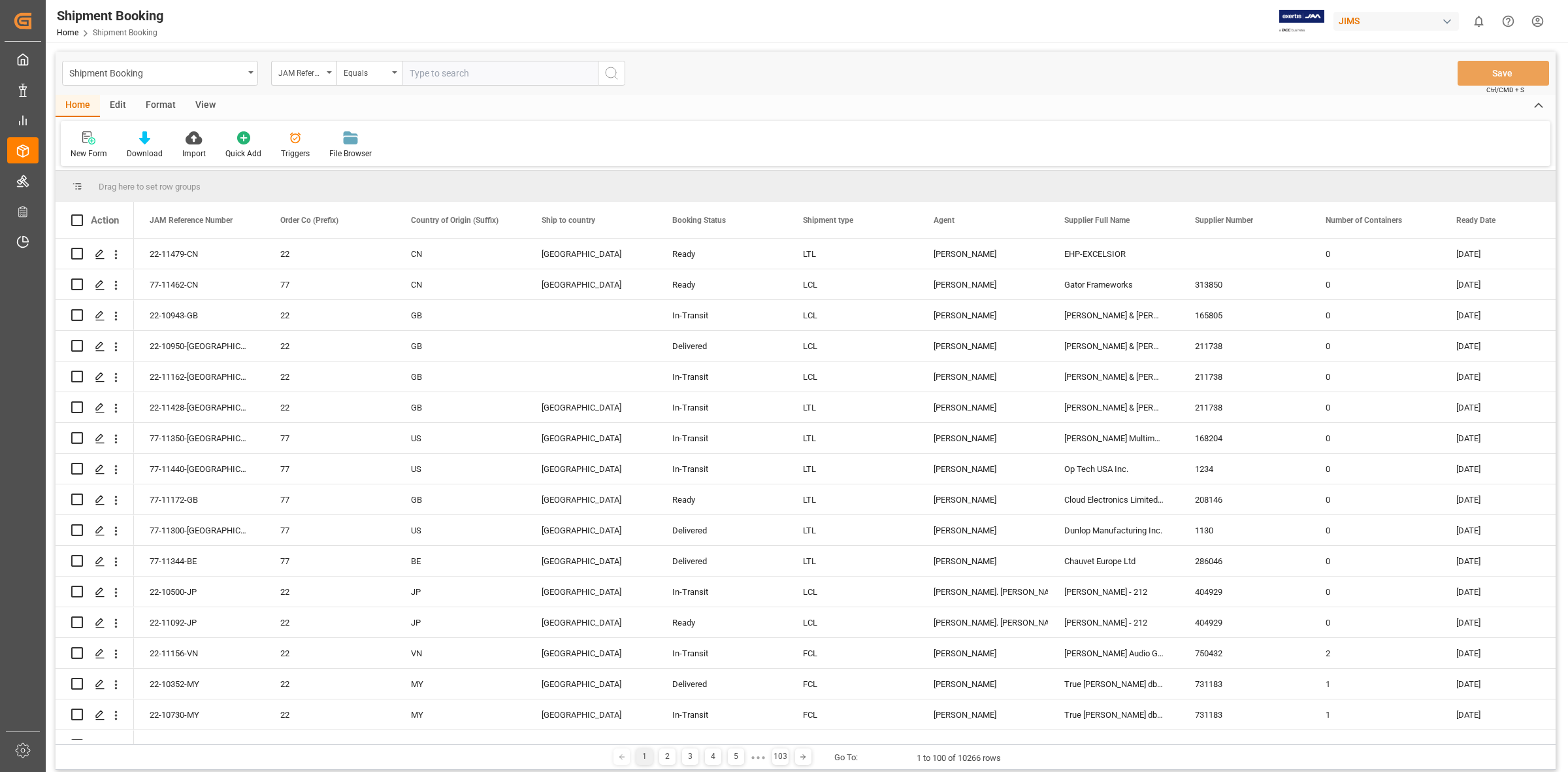
click at [409, 68] on input "text" at bounding box center [500, 73] width 196 height 25
type input "77-10451-[GEOGRAPHIC_DATA]"
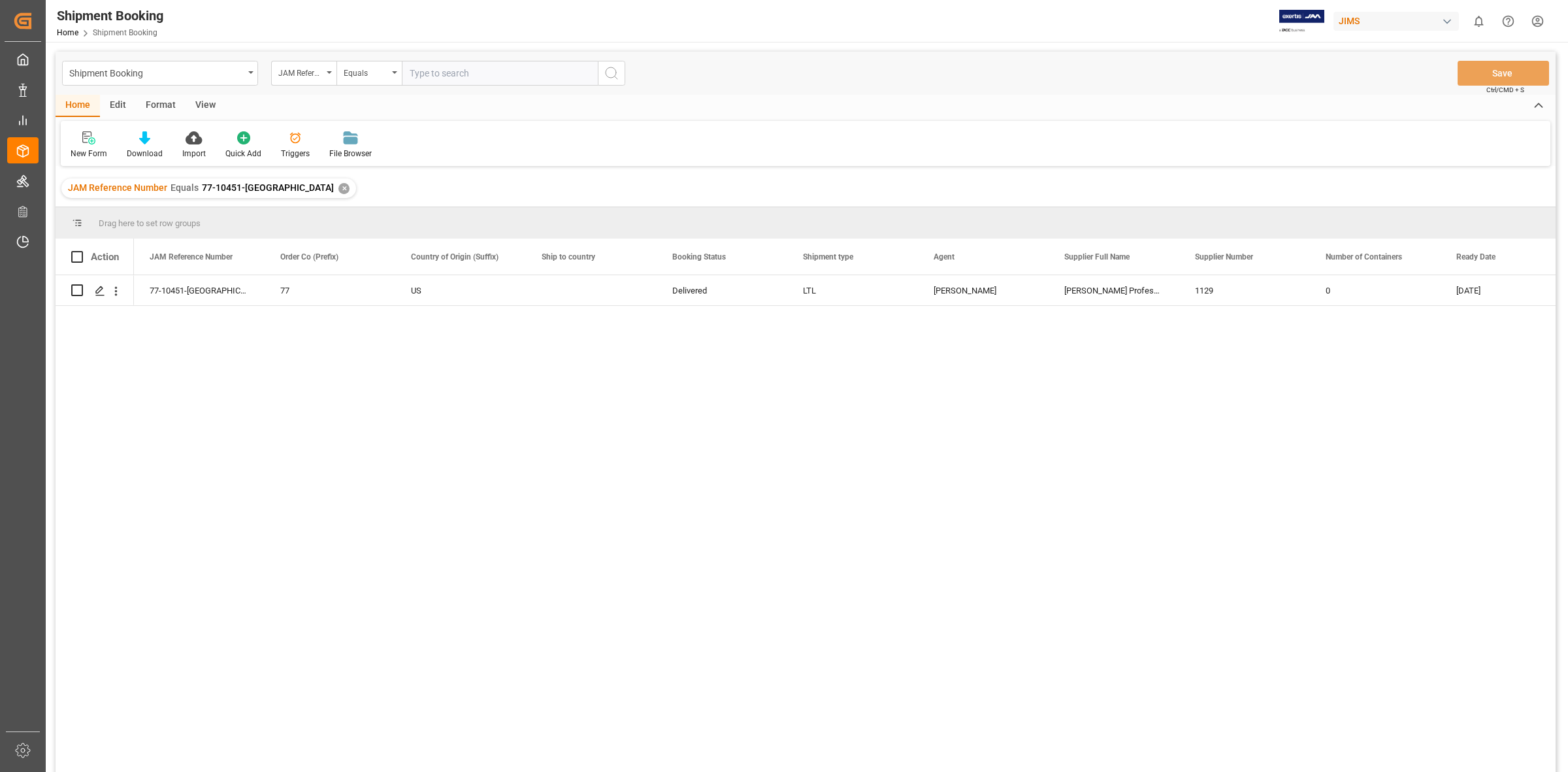
click at [461, 380] on div "77-10451-US 77 US Delivered LTL [PERSON_NAME] Professional, Inc. 1129 0 [DATE]" at bounding box center [844, 527] width 1422 height 505
click at [103, 290] on icon "Press SPACE to select this row." at bounding box center [99, 290] width 10 height 10
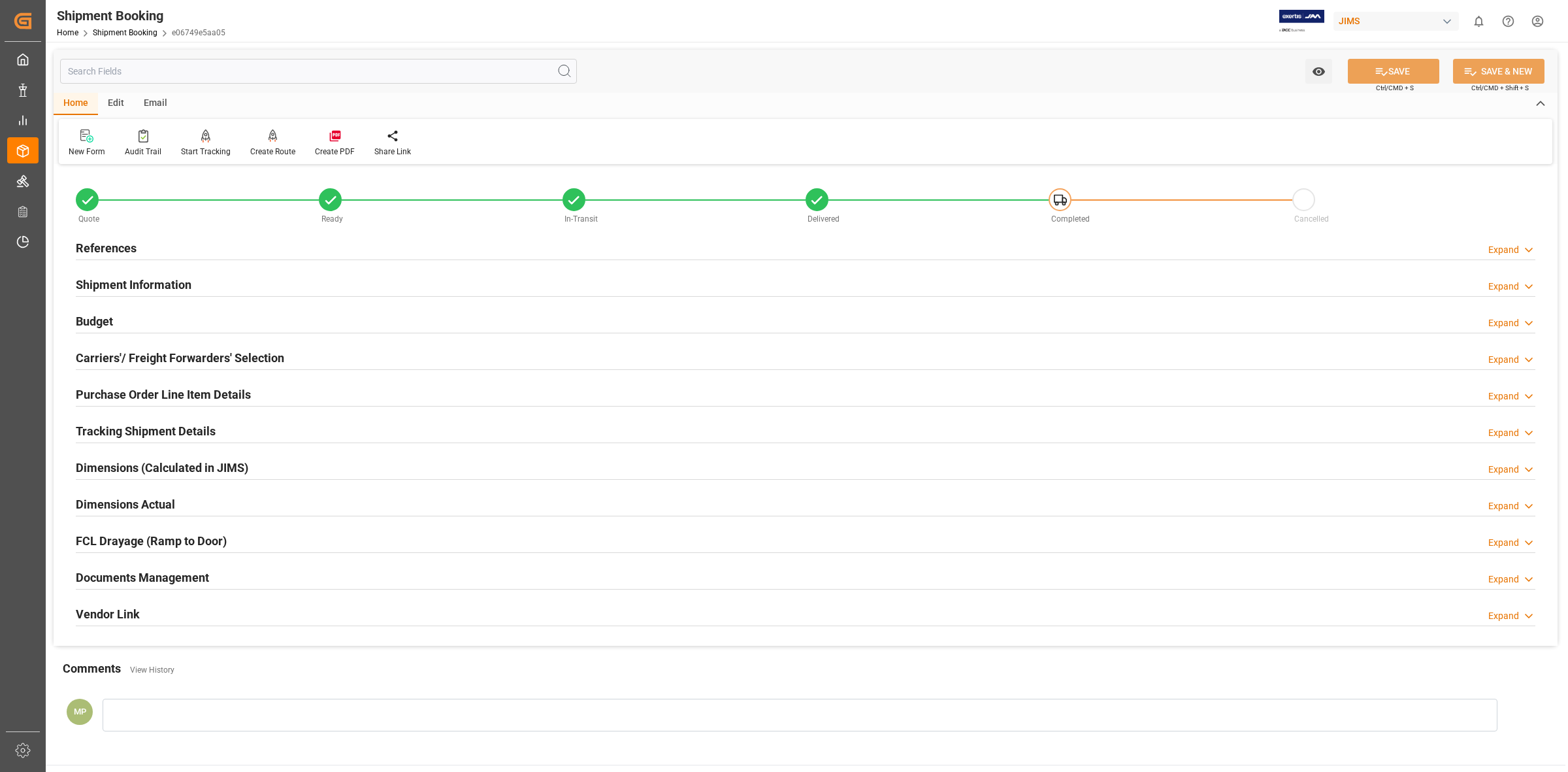
click at [1344, 583] on div "Documents Management Expand" at bounding box center [806, 576] width 1460 height 25
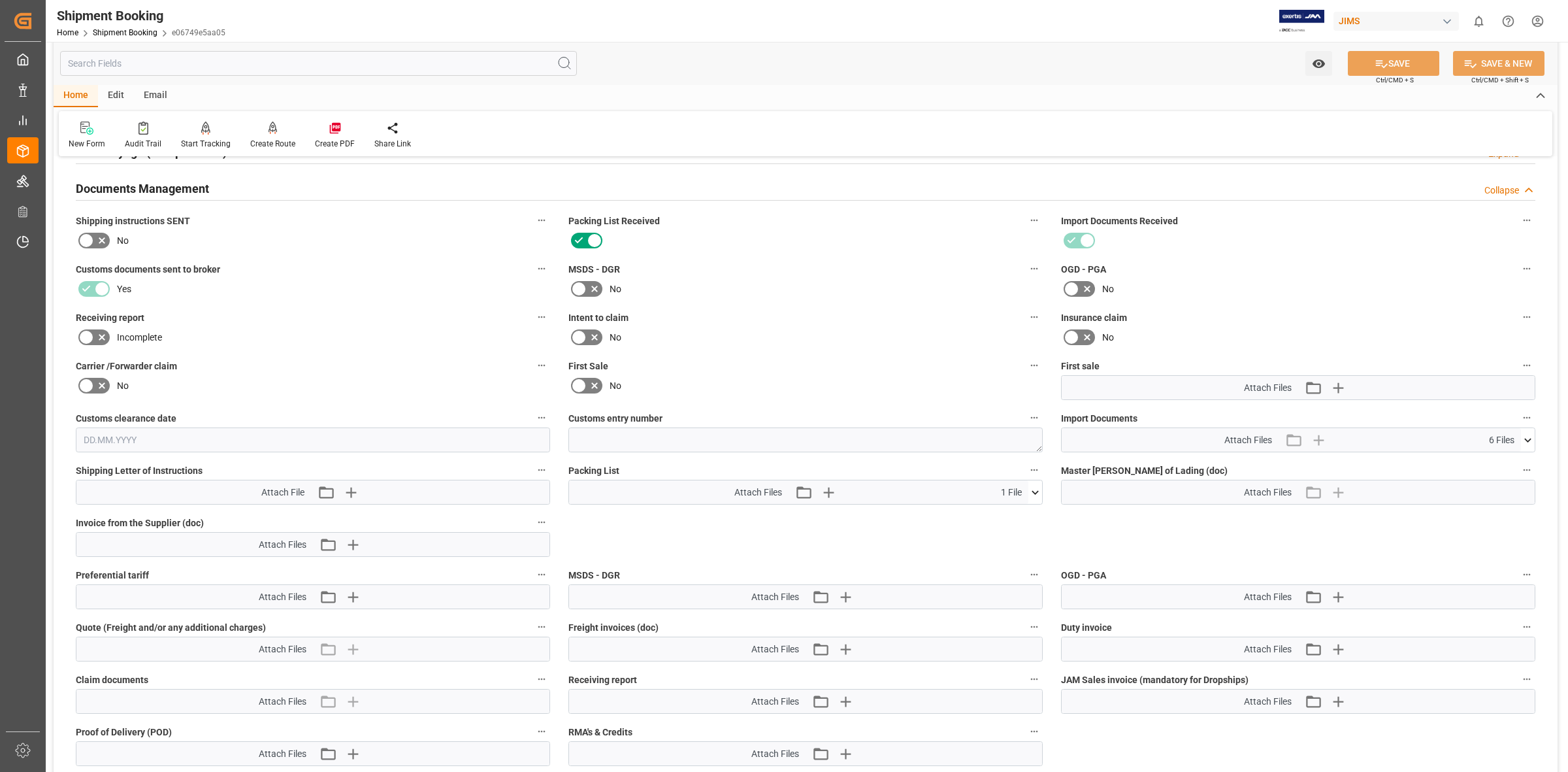
scroll to position [490, 0]
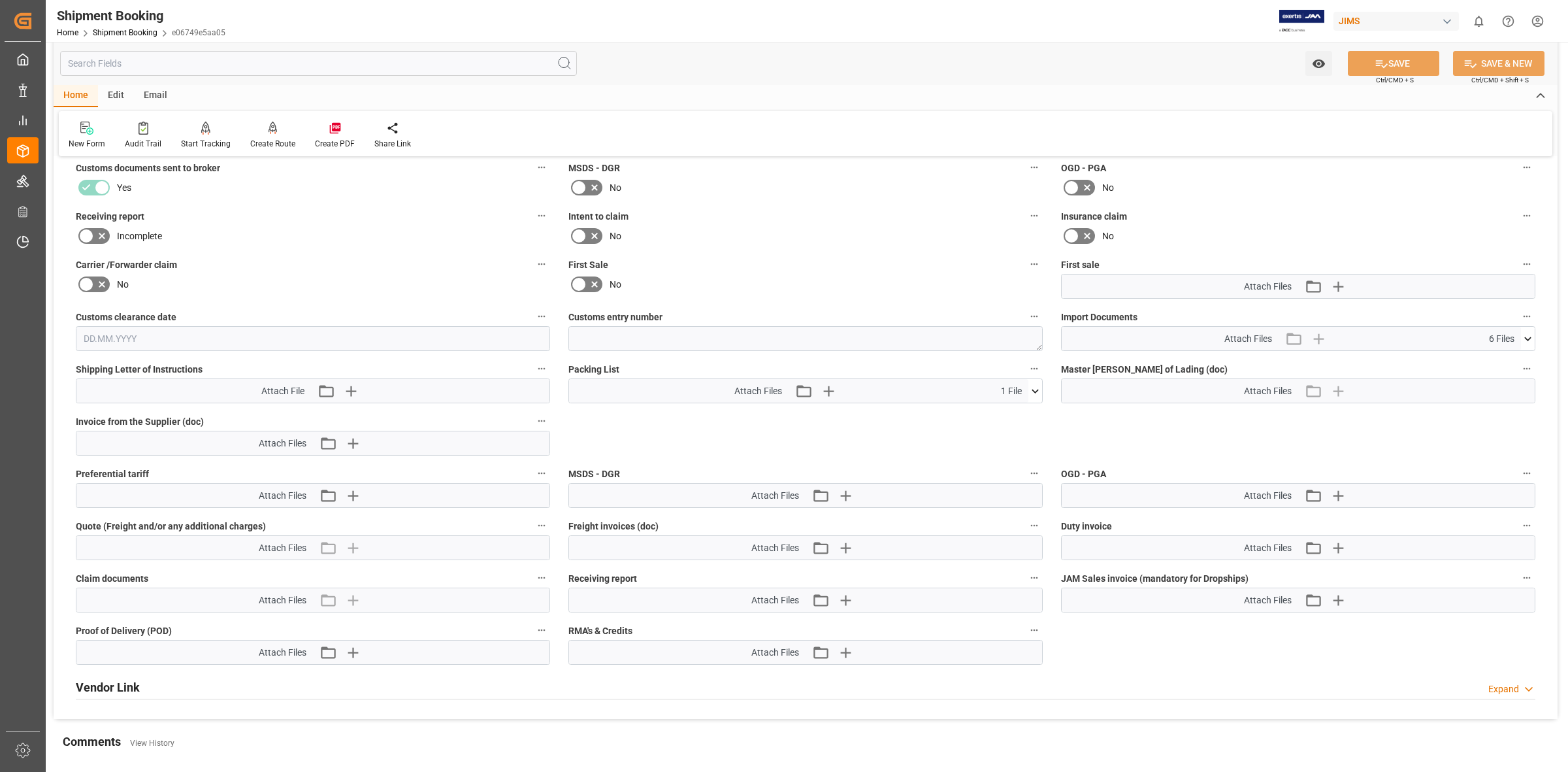
click at [1521, 334] on icon at bounding box center [1528, 339] width 14 height 14
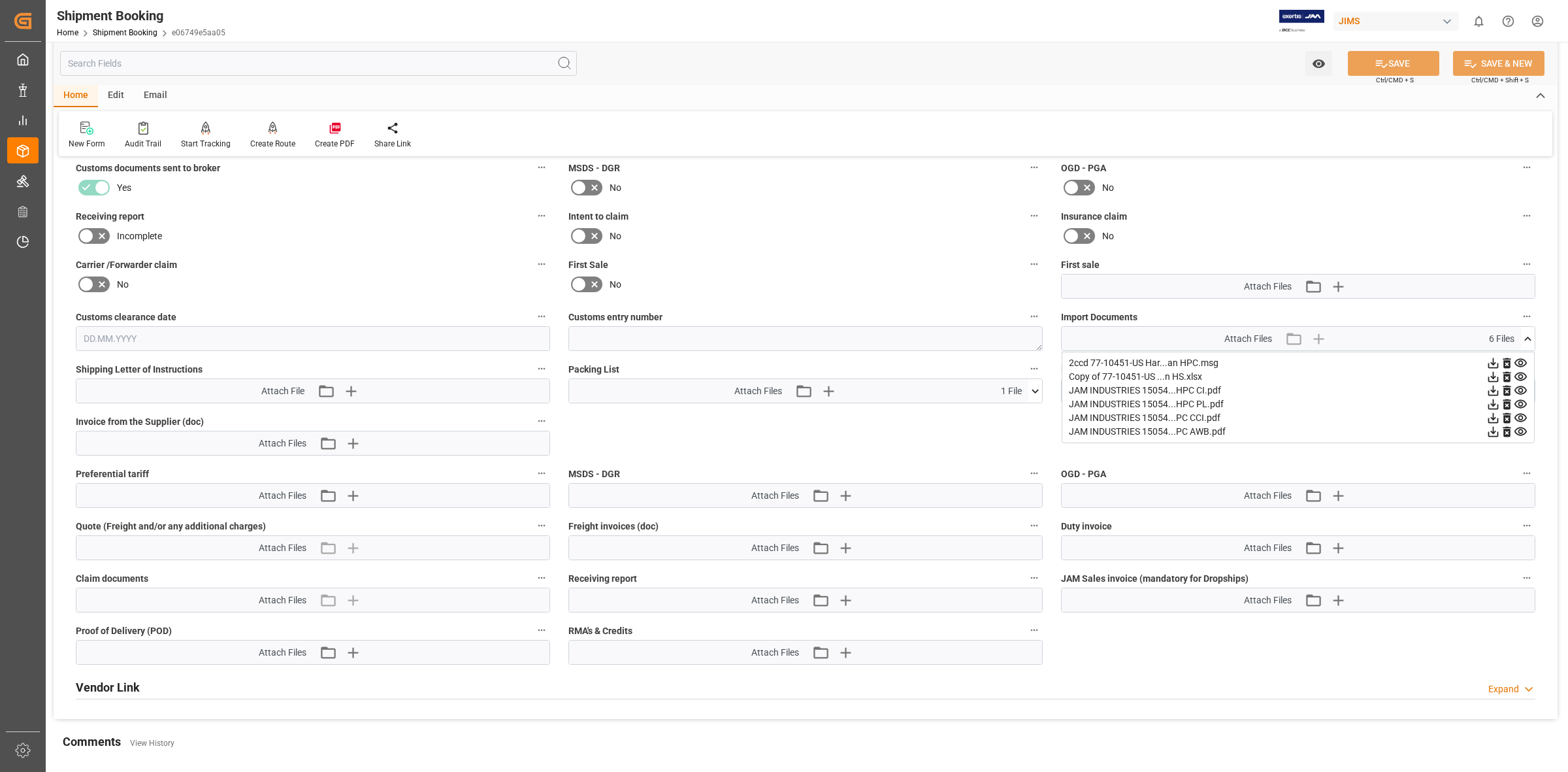
click at [1523, 376] on icon at bounding box center [1521, 376] width 12 height 8
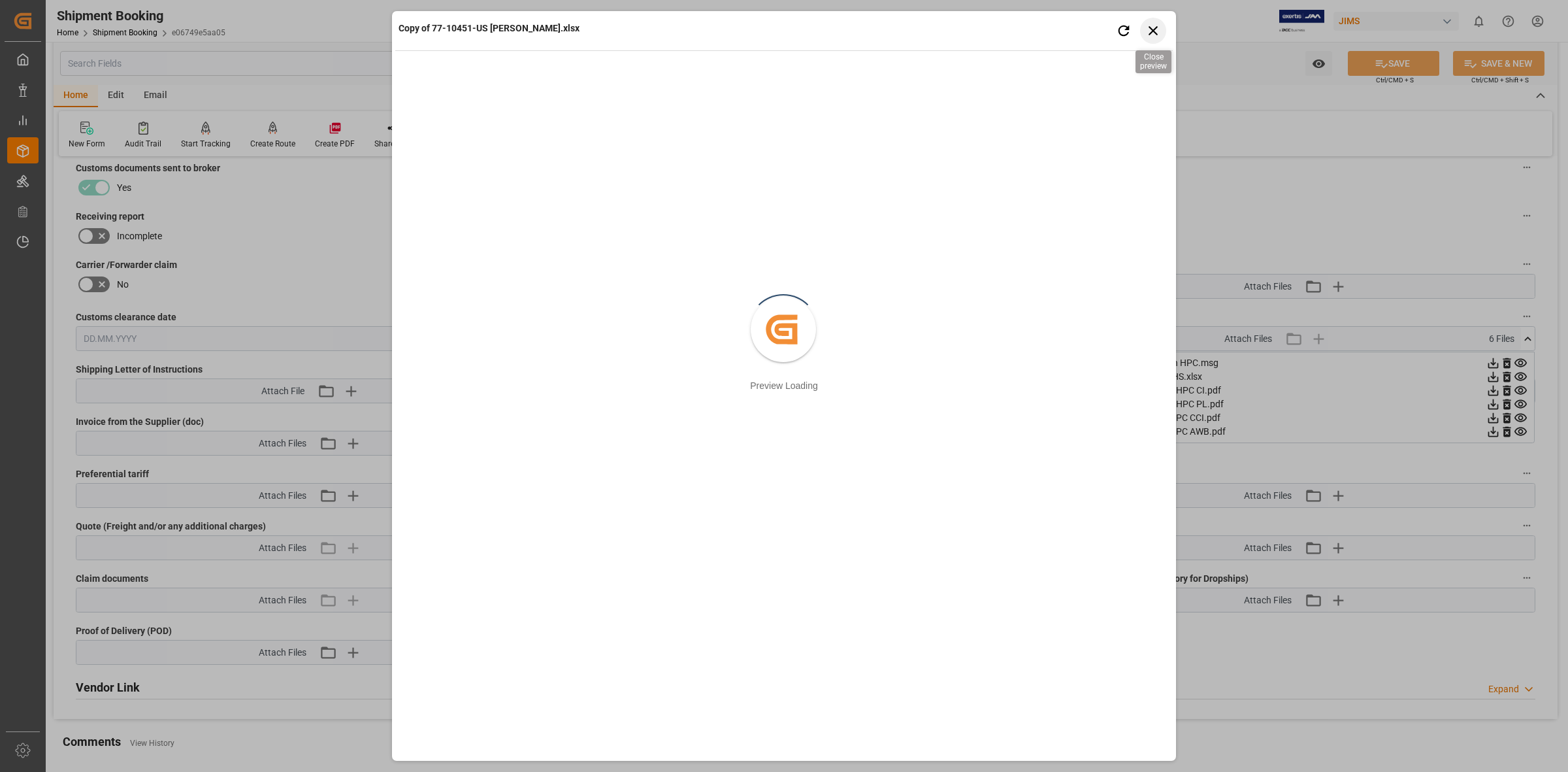
click at [1157, 24] on icon "button" at bounding box center [1154, 30] width 17 height 17
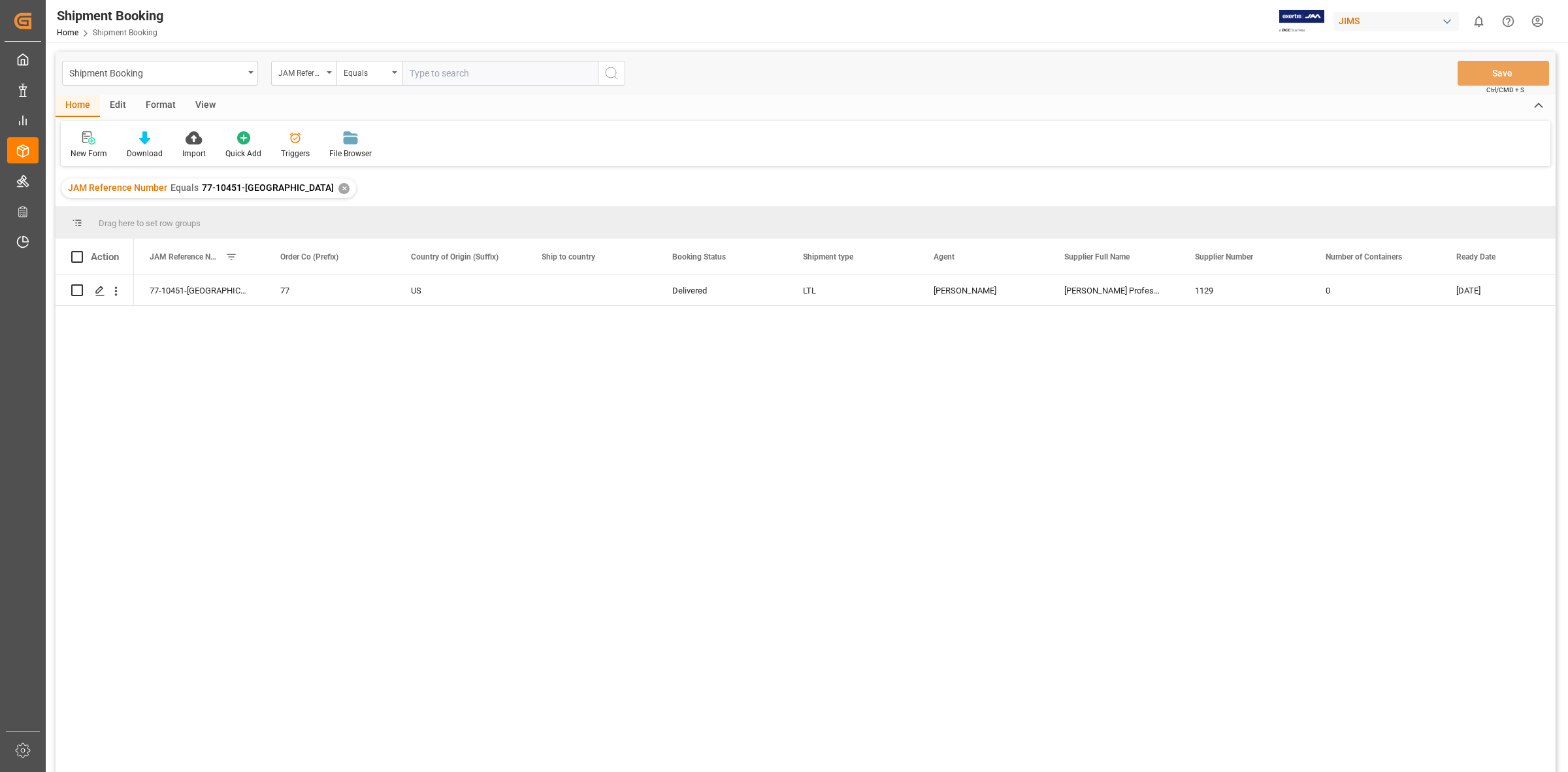
click at [338, 187] on div "✕" at bounding box center [344, 188] width 11 height 11
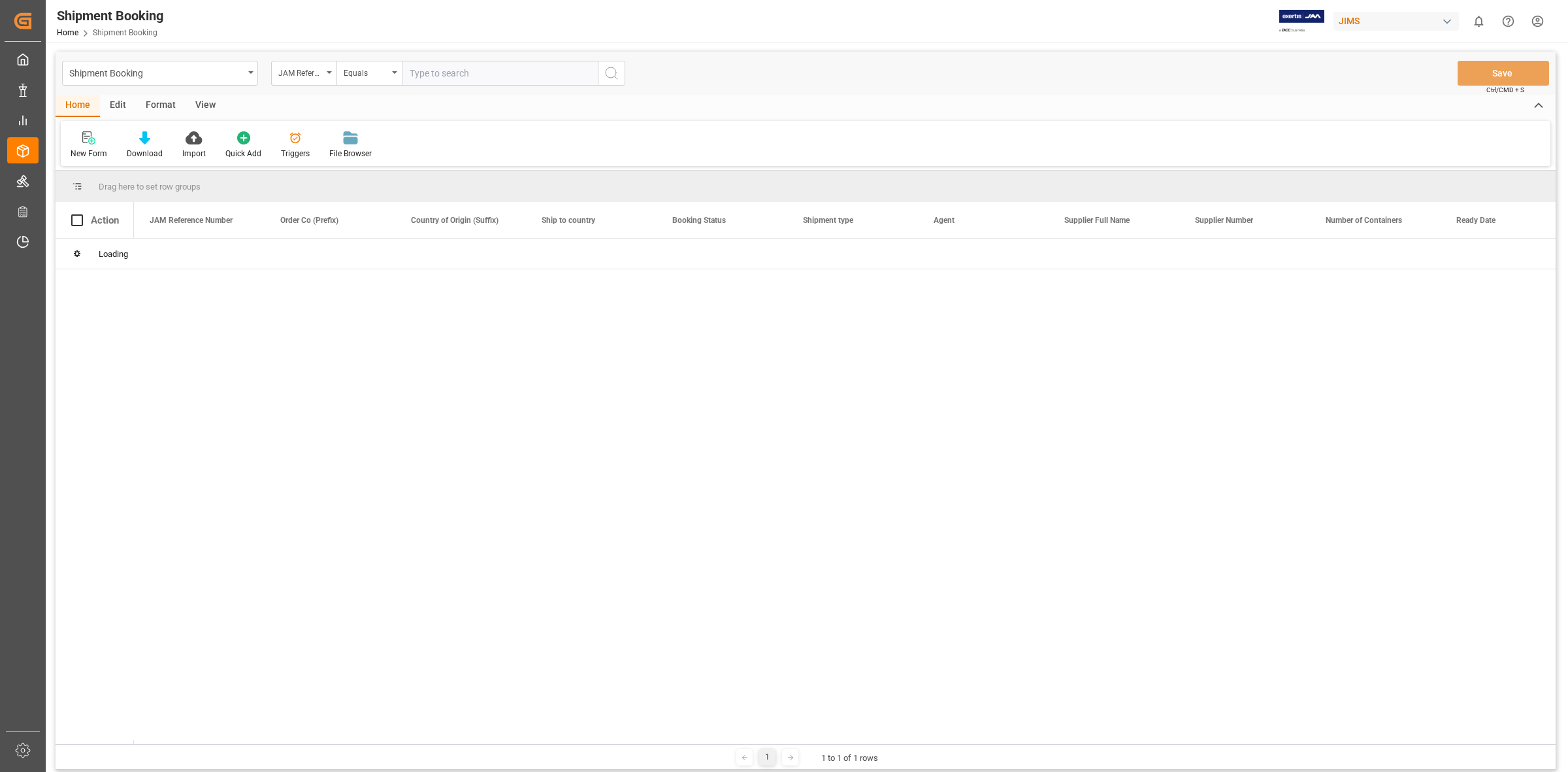
click at [417, 72] on input "text" at bounding box center [500, 73] width 196 height 25
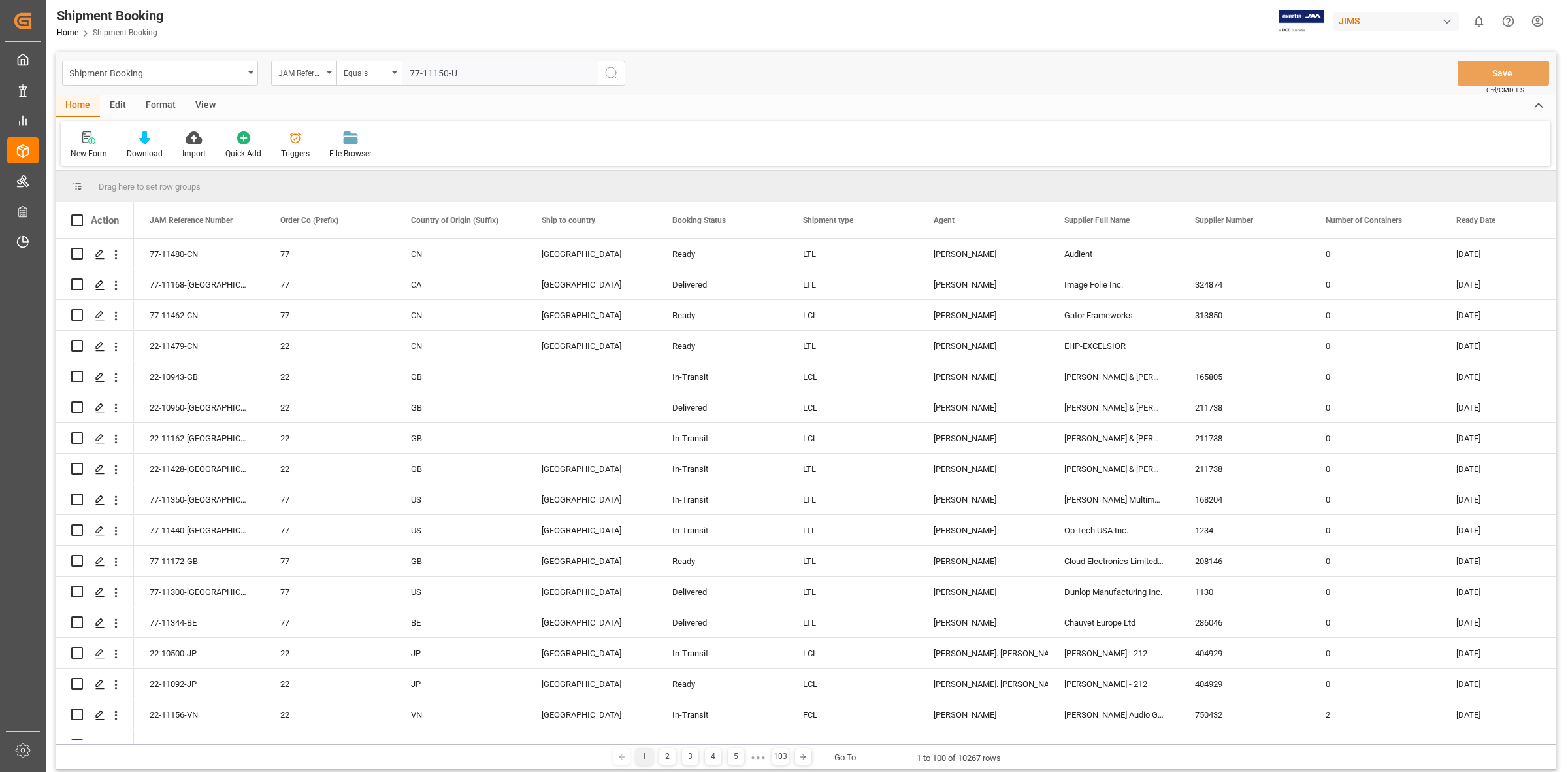
type input "77-11150-US"
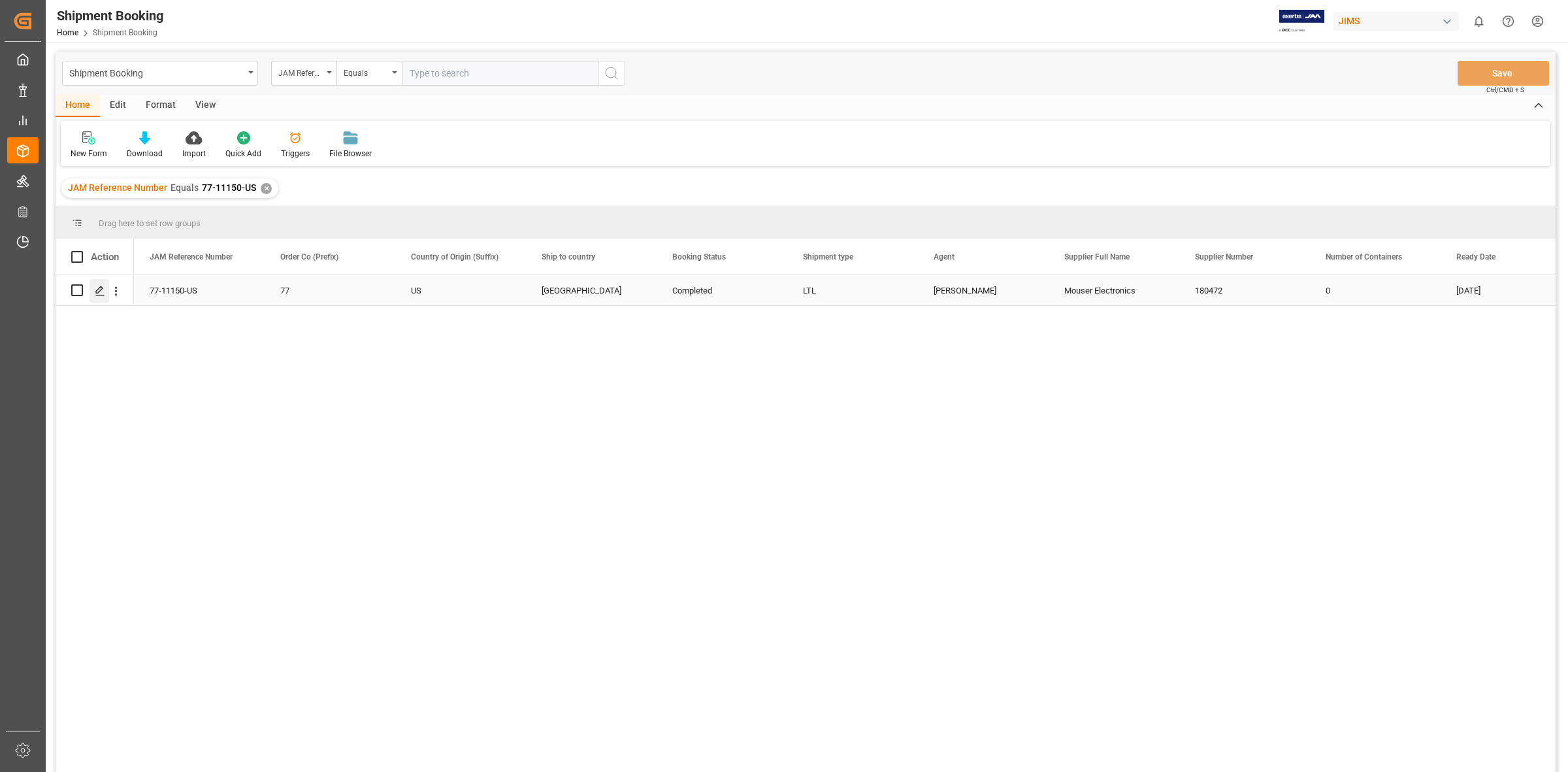
click at [96, 285] on div "Press SPACE to select this row." at bounding box center [99, 291] width 19 height 24
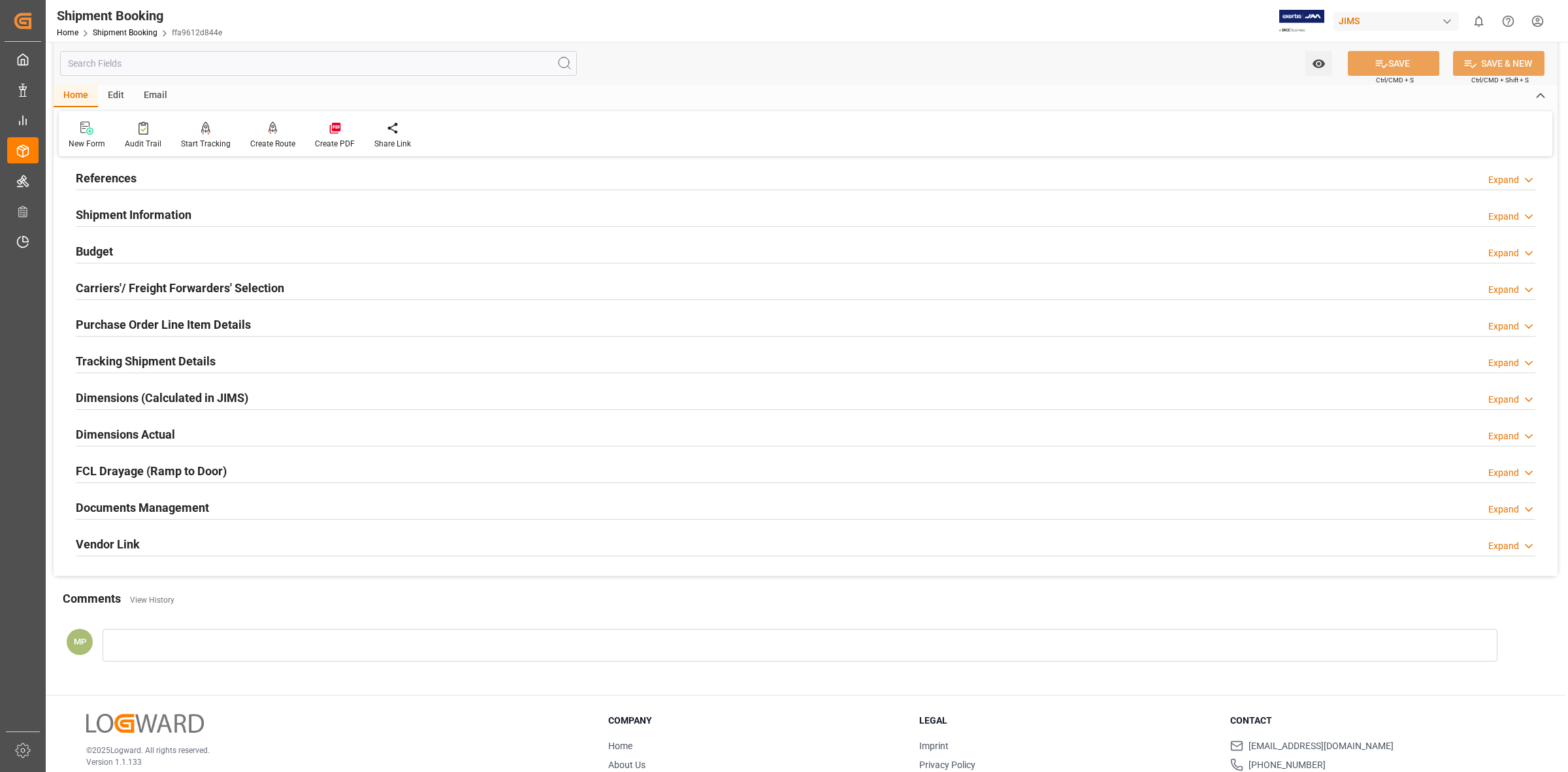
scroll to position [141, 0]
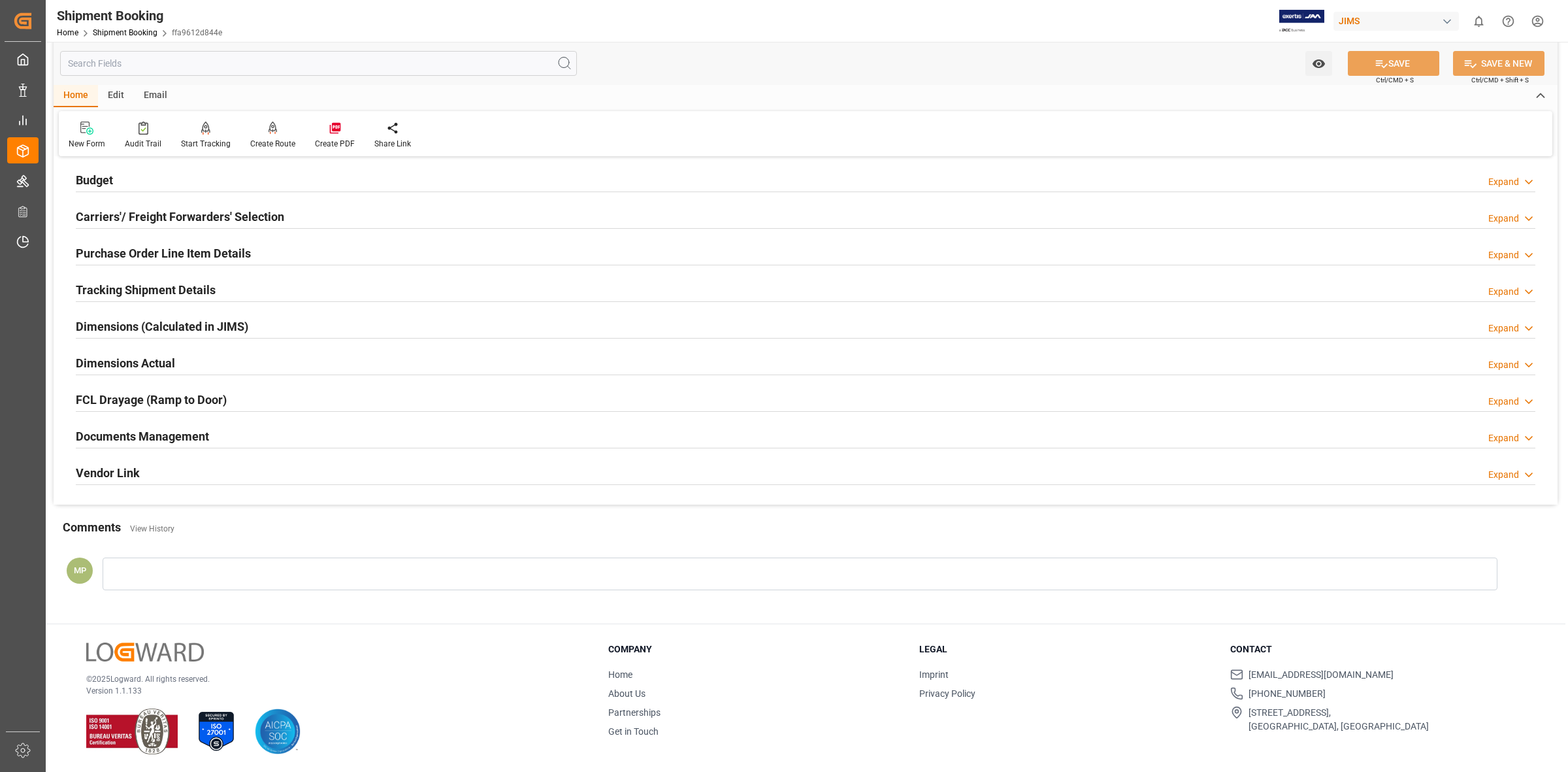
click at [1483, 436] on div "Documents Management Expand" at bounding box center [806, 435] width 1460 height 25
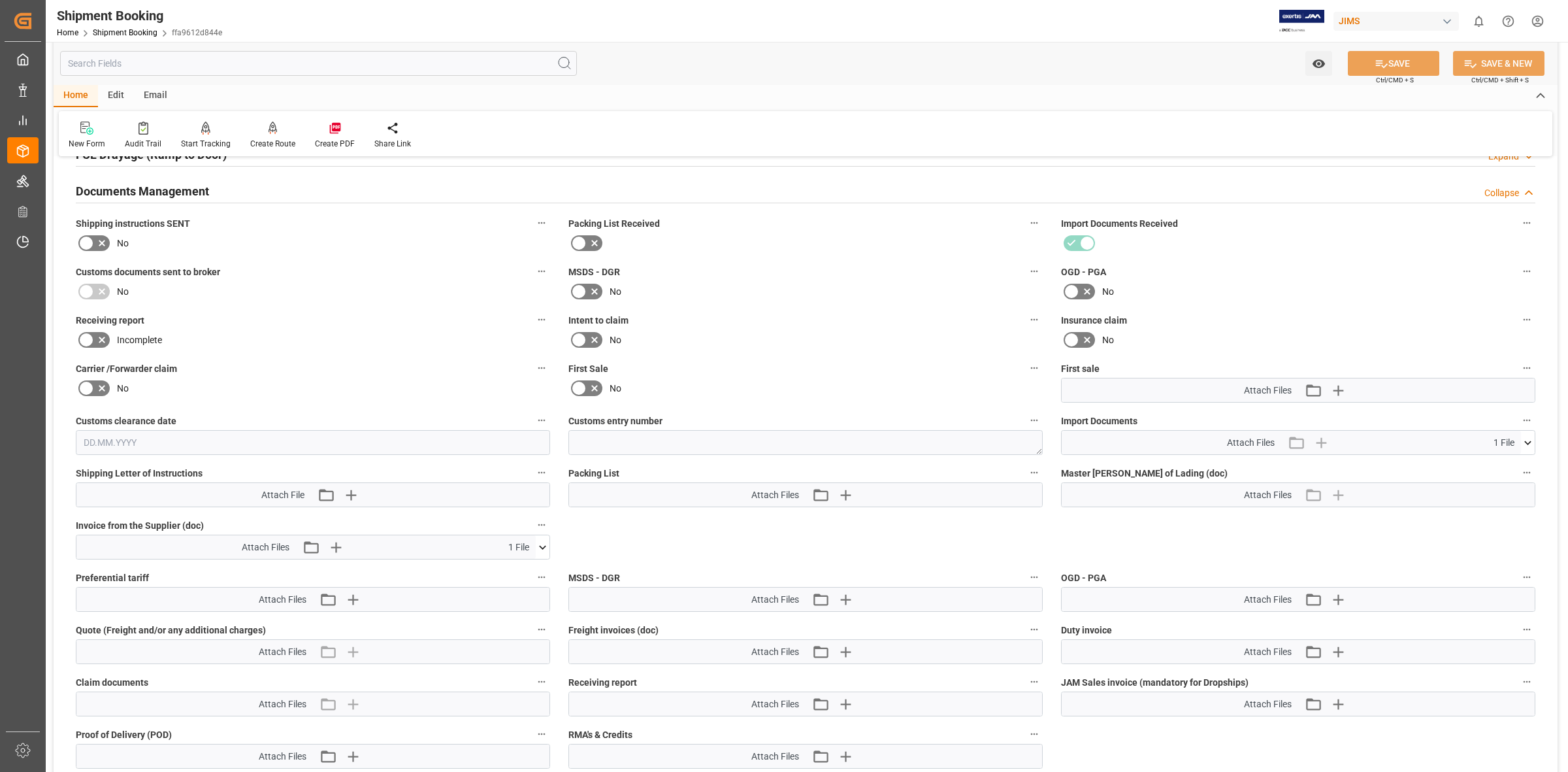
scroll to position [549, 0]
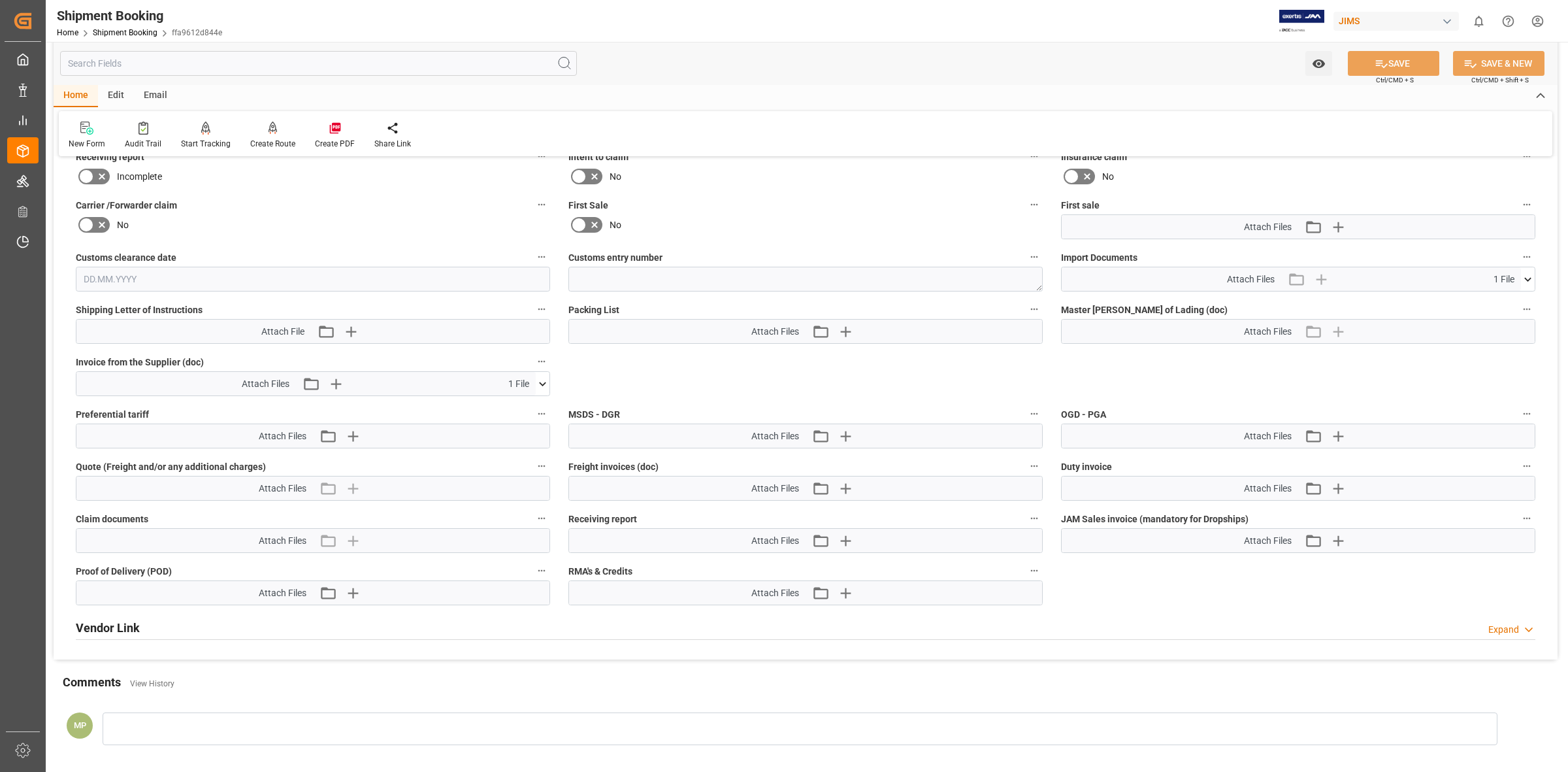
click at [544, 377] on icon at bounding box center [542, 384] width 14 height 14
click at [536, 409] on icon at bounding box center [536, 408] width 12 height 8
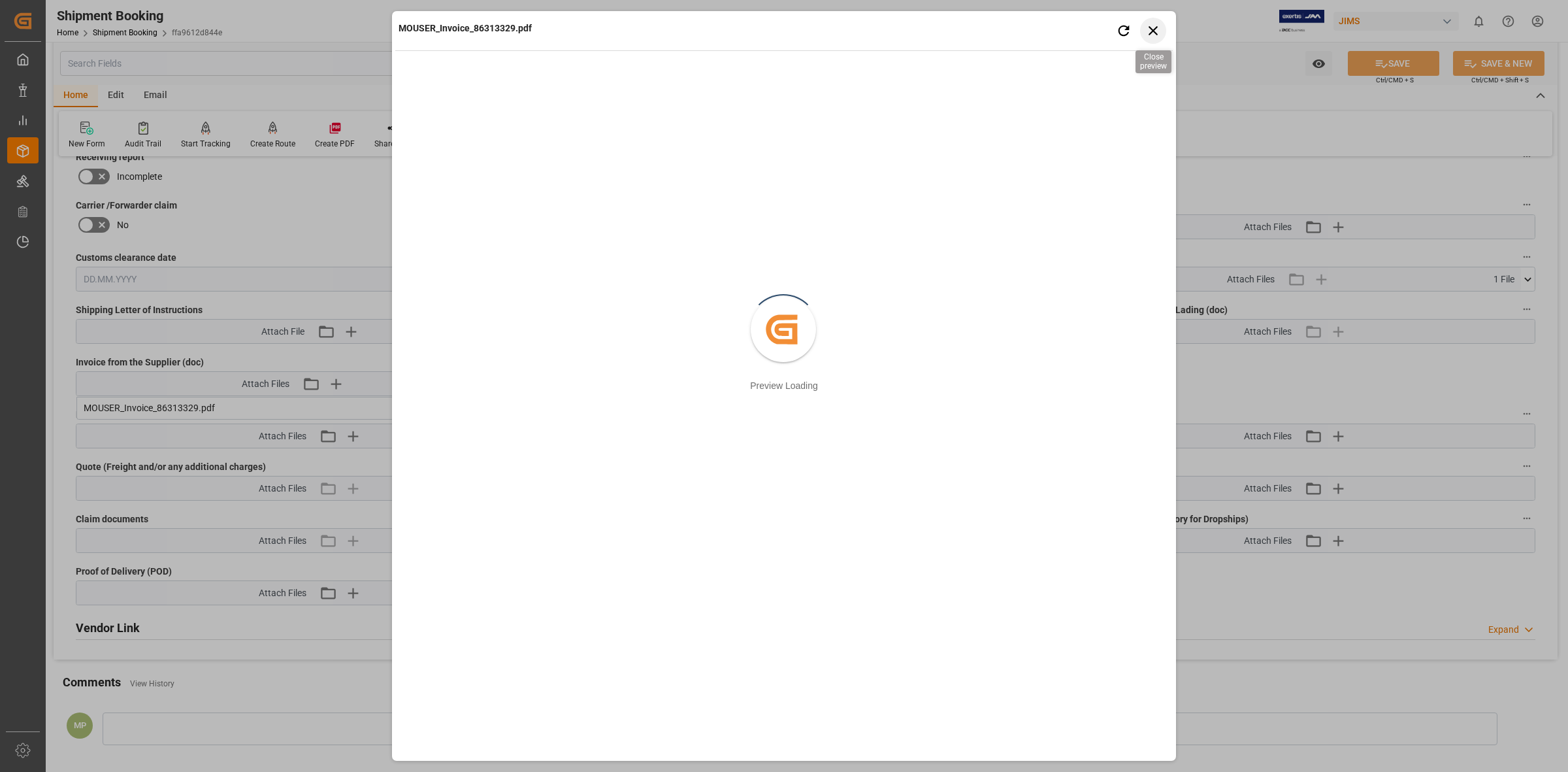
click at [1153, 30] on icon "button" at bounding box center [1153, 30] width 9 height 9
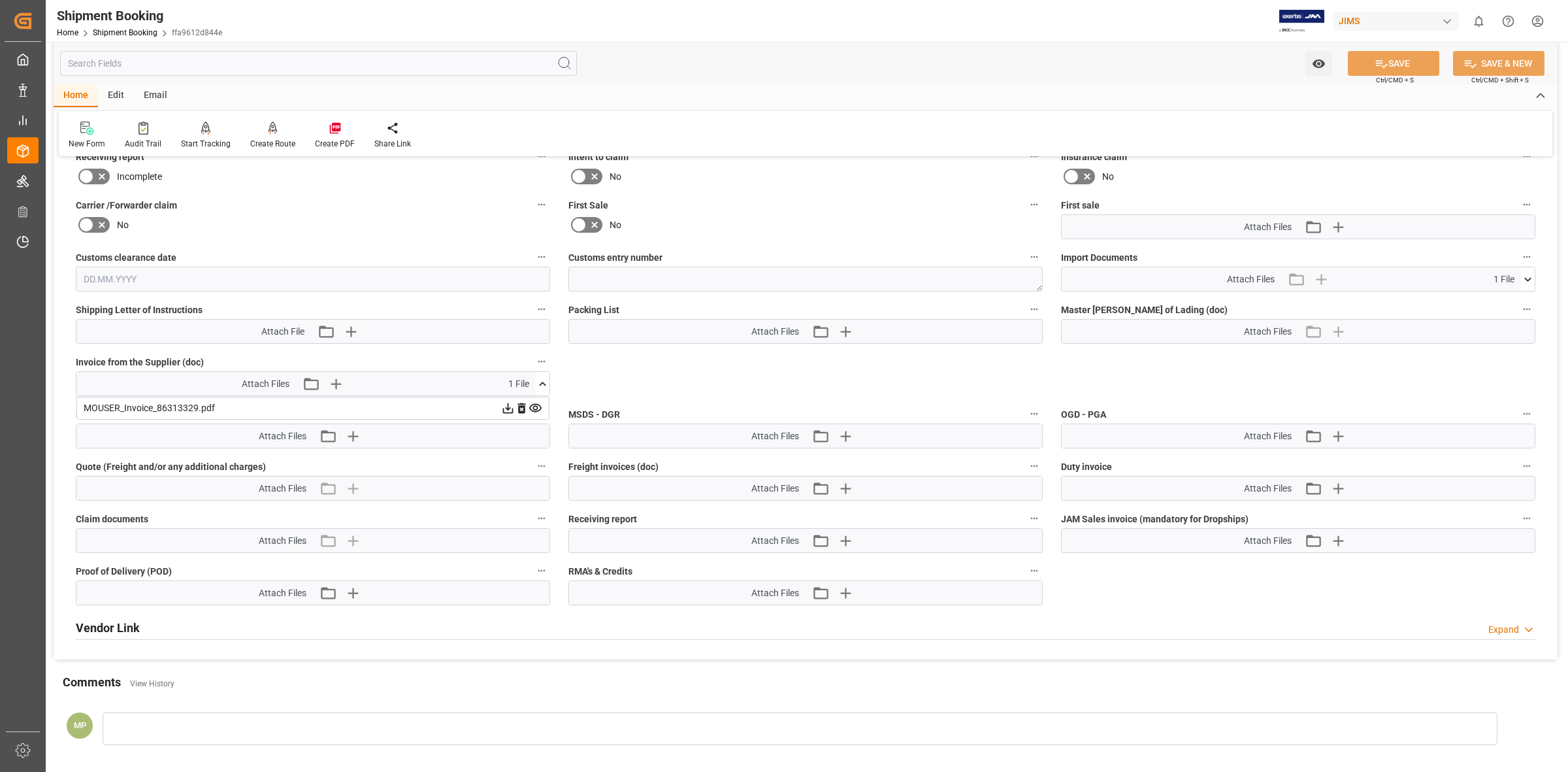
click at [507, 407] on icon at bounding box center [508, 408] width 10 height 10
